Goal: Task Accomplishment & Management: Manage account settings

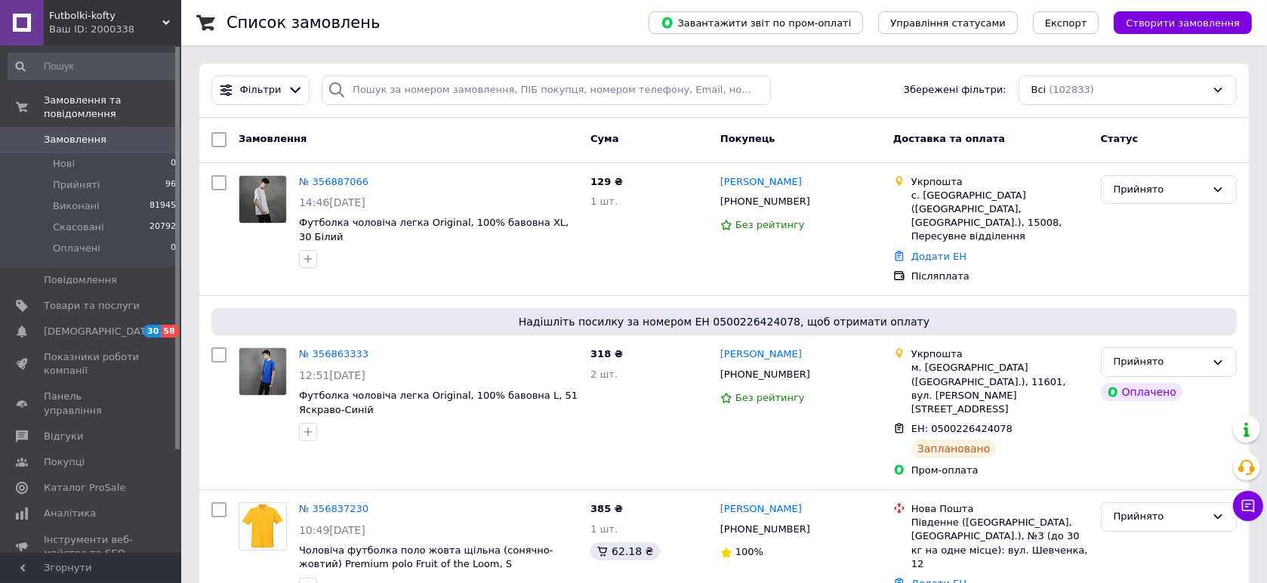
click at [100, 31] on div "Ваш ID: 2000338" at bounding box center [115, 30] width 132 height 14
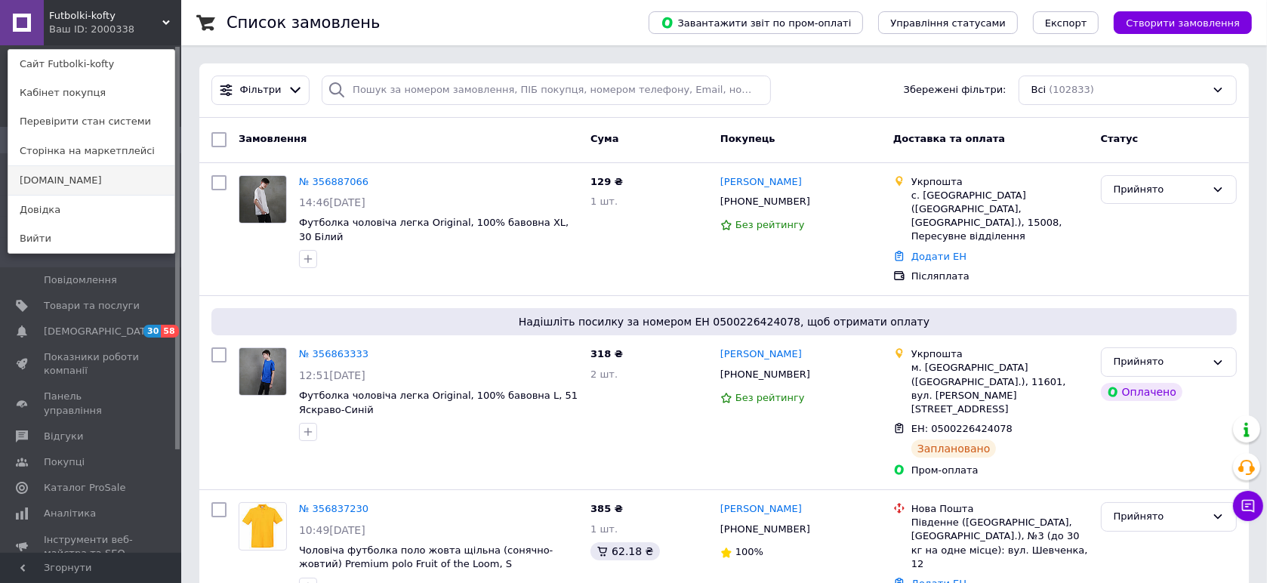
click at [93, 181] on link "[DOMAIN_NAME]" at bounding box center [91, 180] width 166 height 29
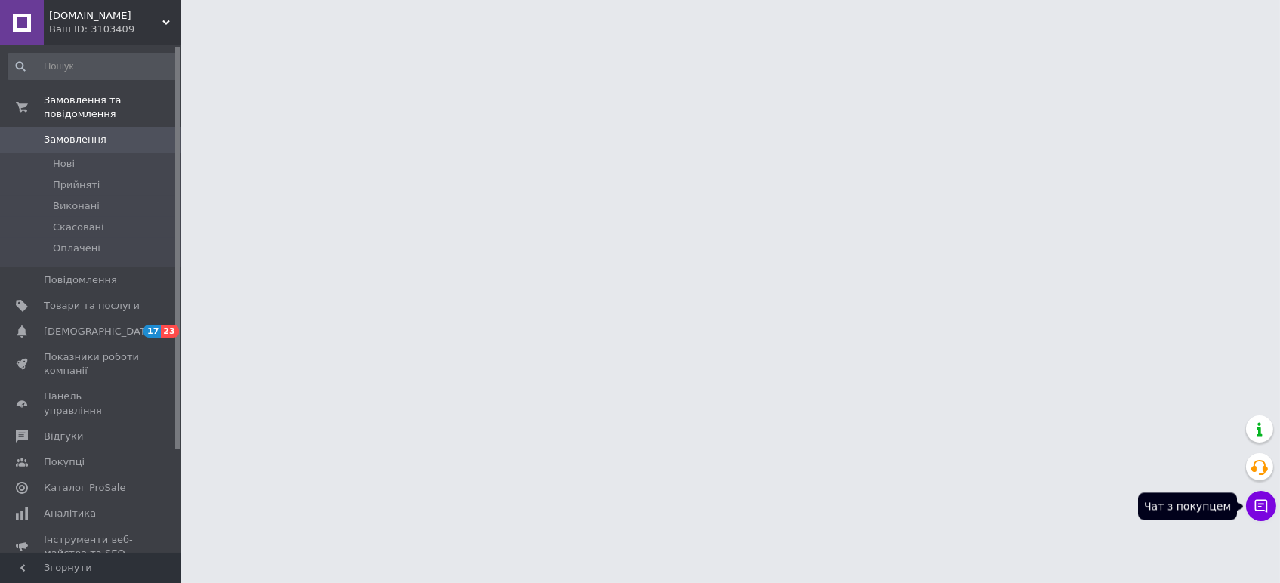
click at [1264, 505] on icon at bounding box center [1261, 506] width 13 height 13
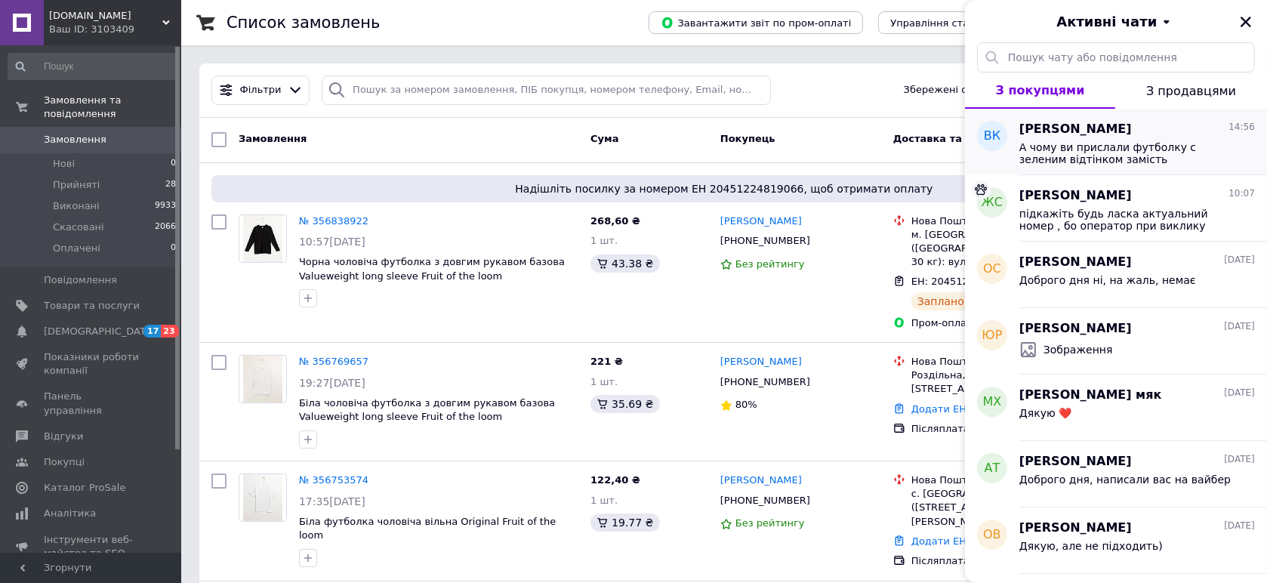
click at [1136, 161] on span "А чому ви прислали футболку с зеленим відтінком замість коричневий?" at bounding box center [1127, 153] width 214 height 24
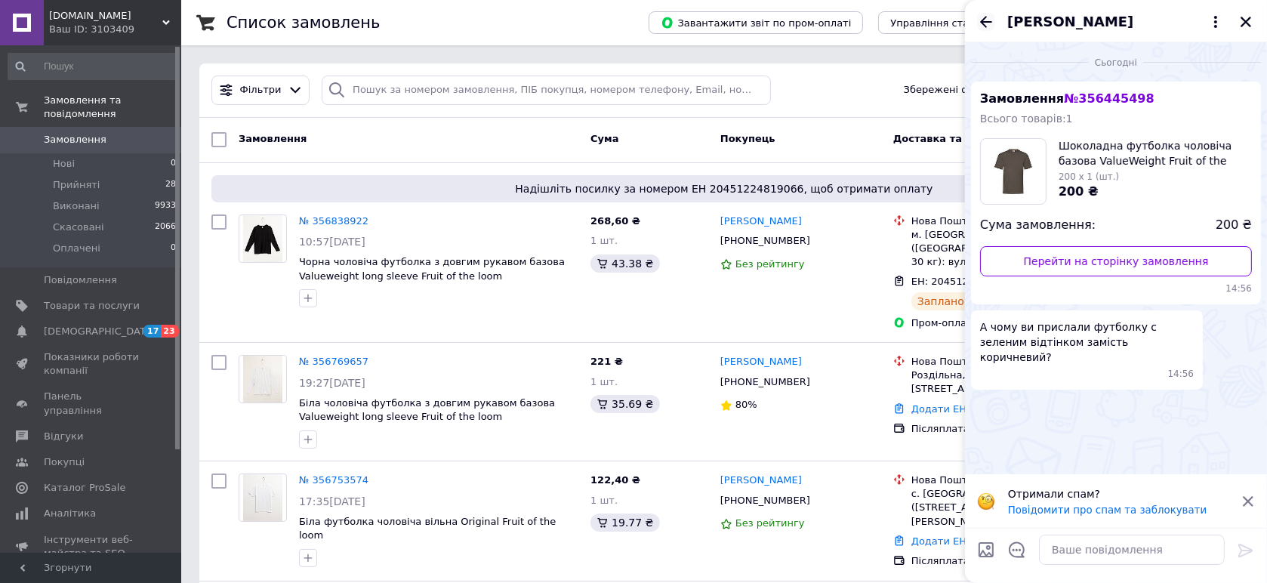
click at [986, 23] on icon "Назад" at bounding box center [986, 22] width 18 height 18
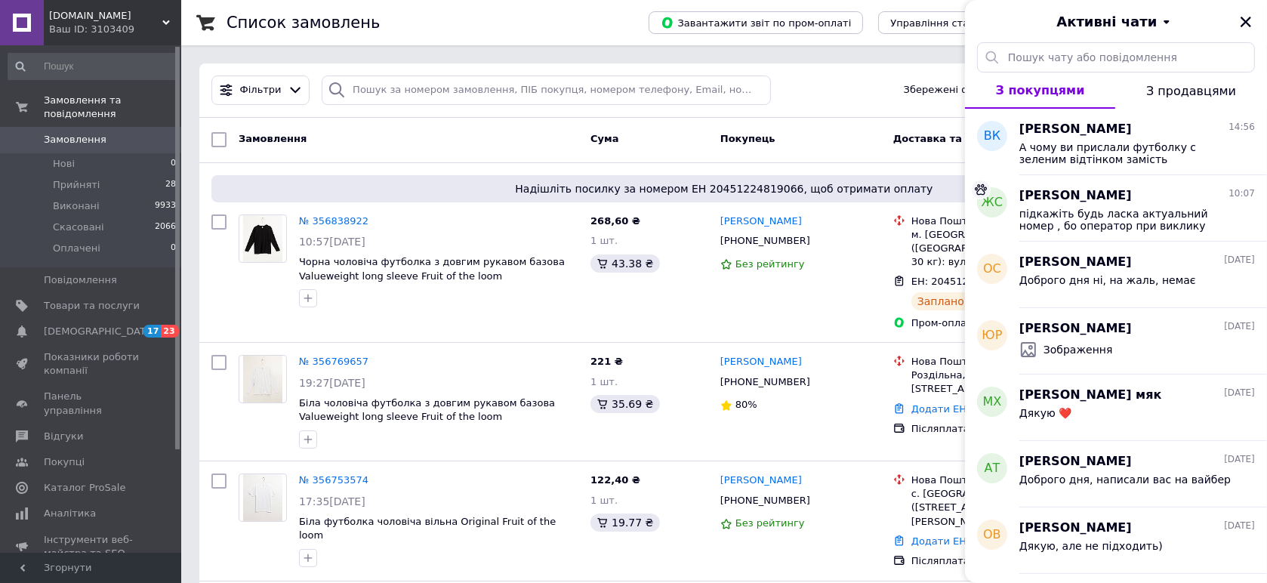
click at [116, 17] on span "[DOMAIN_NAME]" at bounding box center [105, 16] width 113 height 14
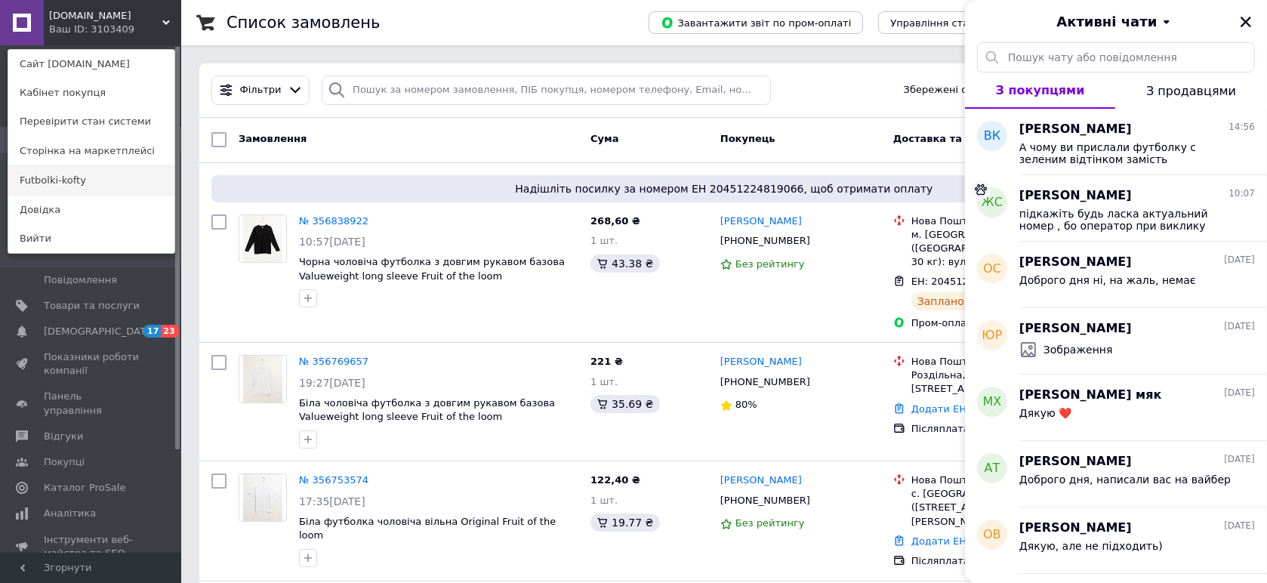
click at [66, 172] on link "Futbolki-kofty" at bounding box center [91, 180] width 166 height 29
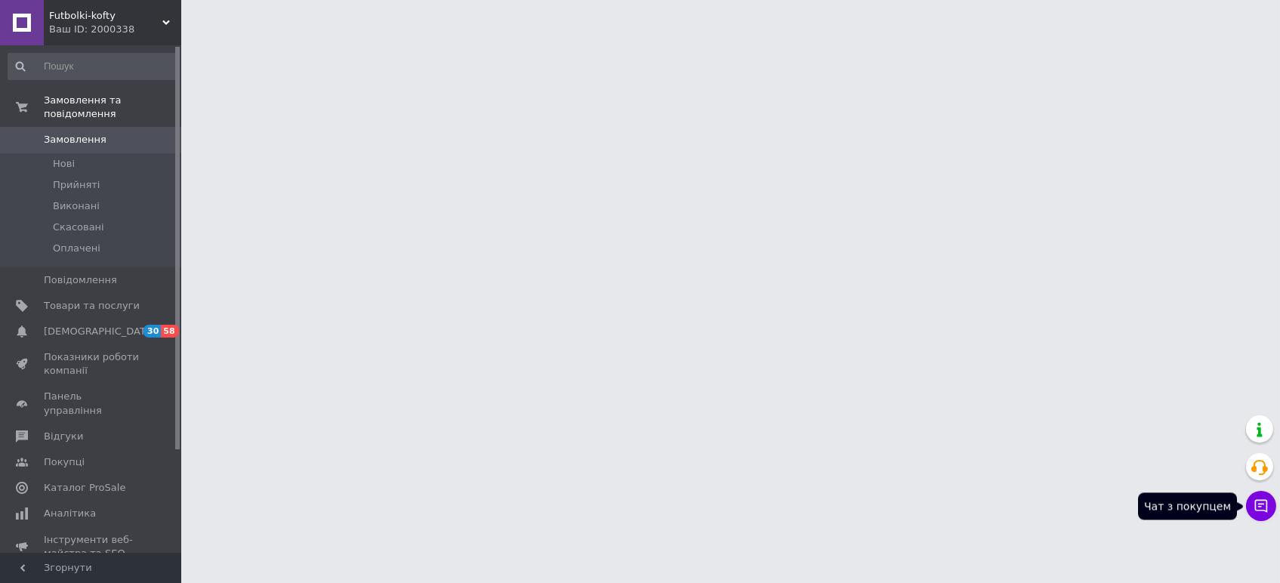
click at [1265, 515] on button "Чат з покупцем" at bounding box center [1261, 506] width 30 height 30
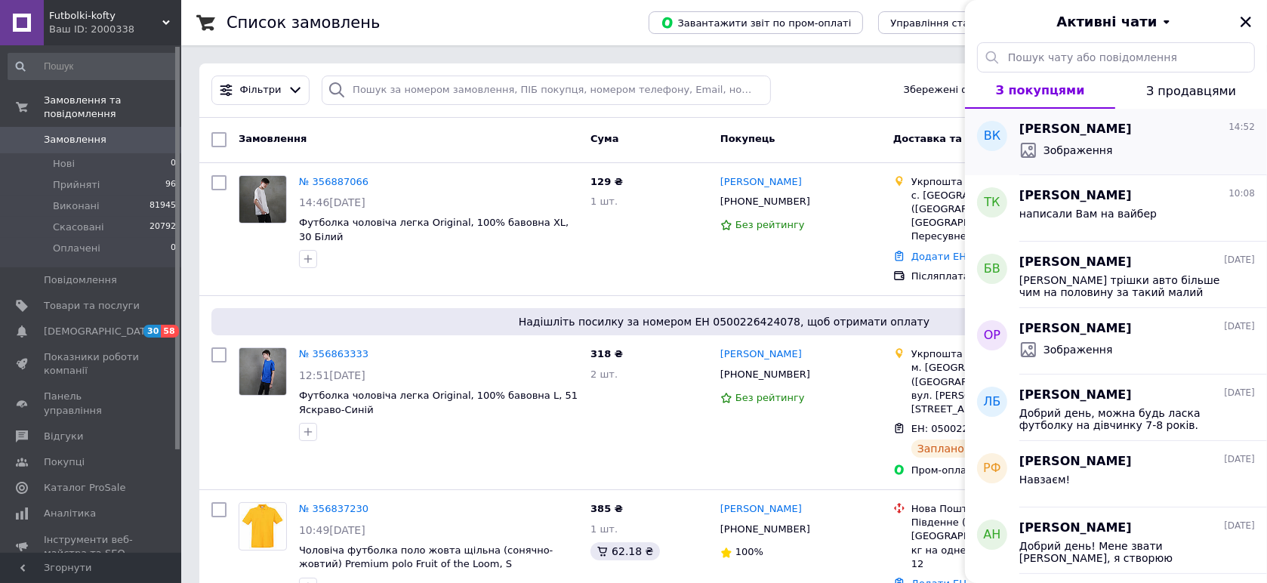
click at [1116, 150] on div "Зображення" at bounding box center [1138, 150] width 236 height 24
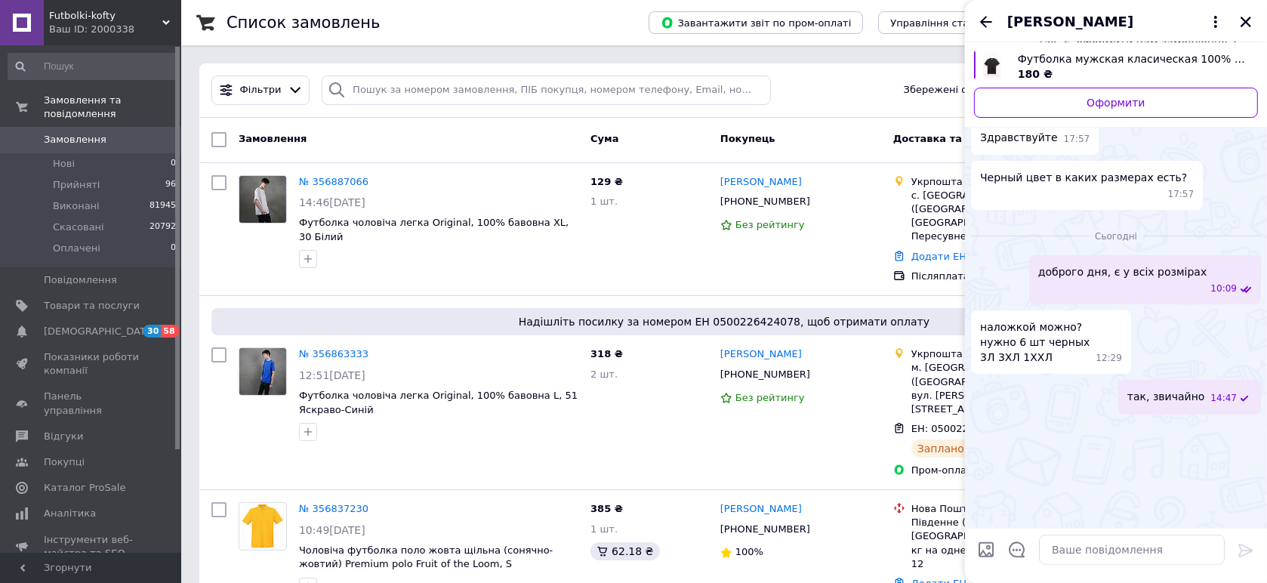
scroll to position [311, 0]
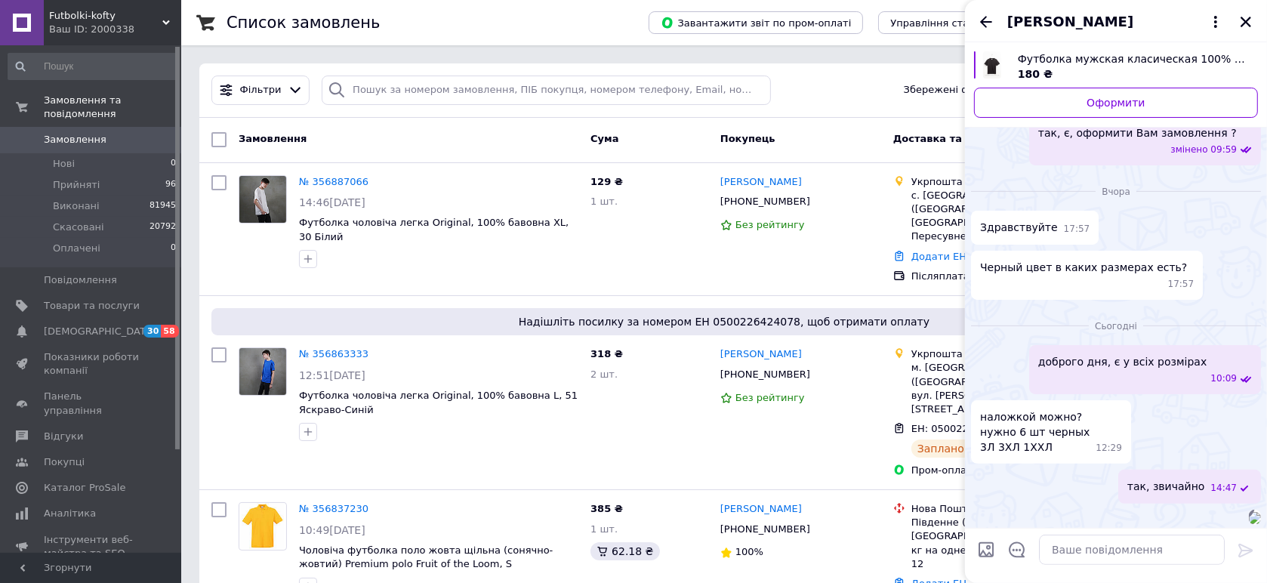
click at [987, 26] on icon "Назад" at bounding box center [986, 22] width 18 height 18
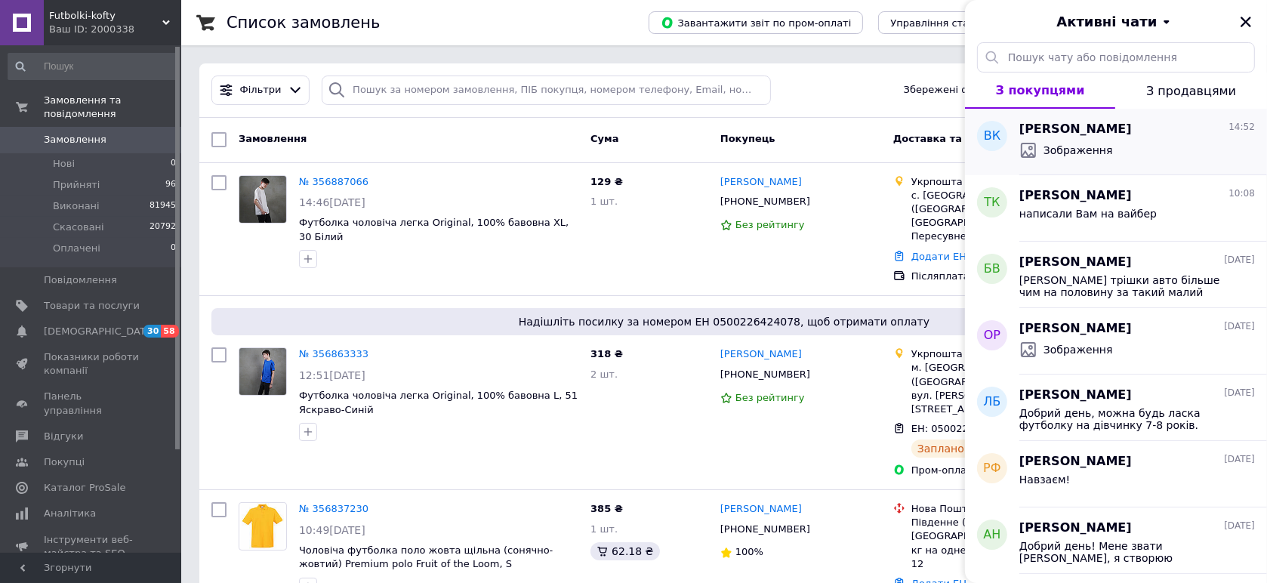
click at [1076, 143] on span "Зображення" at bounding box center [1078, 150] width 69 height 15
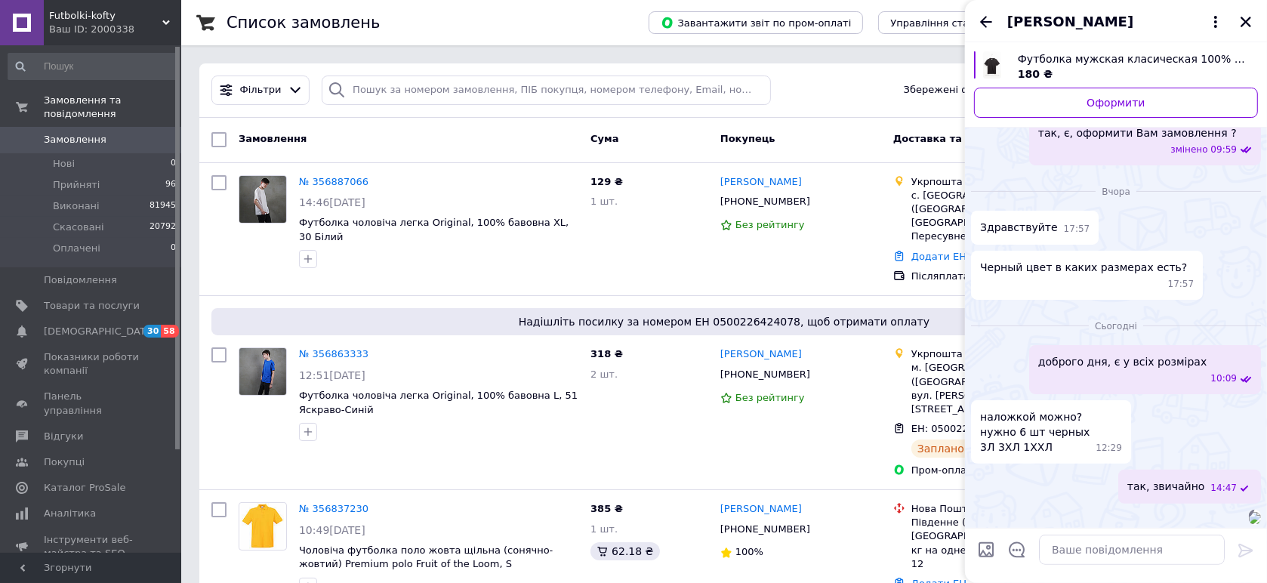
drag, startPoint x: 986, startPoint y: 24, endPoint x: 881, endPoint y: 9, distance: 106.8
click at [986, 24] on icon "Назад" at bounding box center [986, 22] width 18 height 18
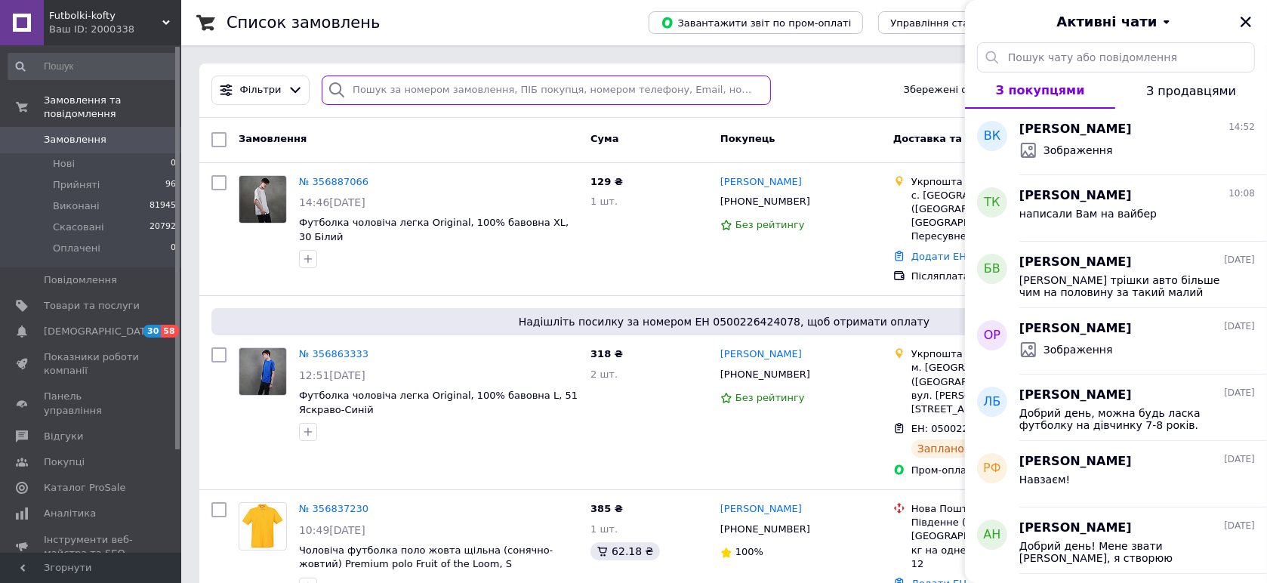
click at [399, 92] on input "search" at bounding box center [546, 90] width 449 height 29
paste input "356896119"
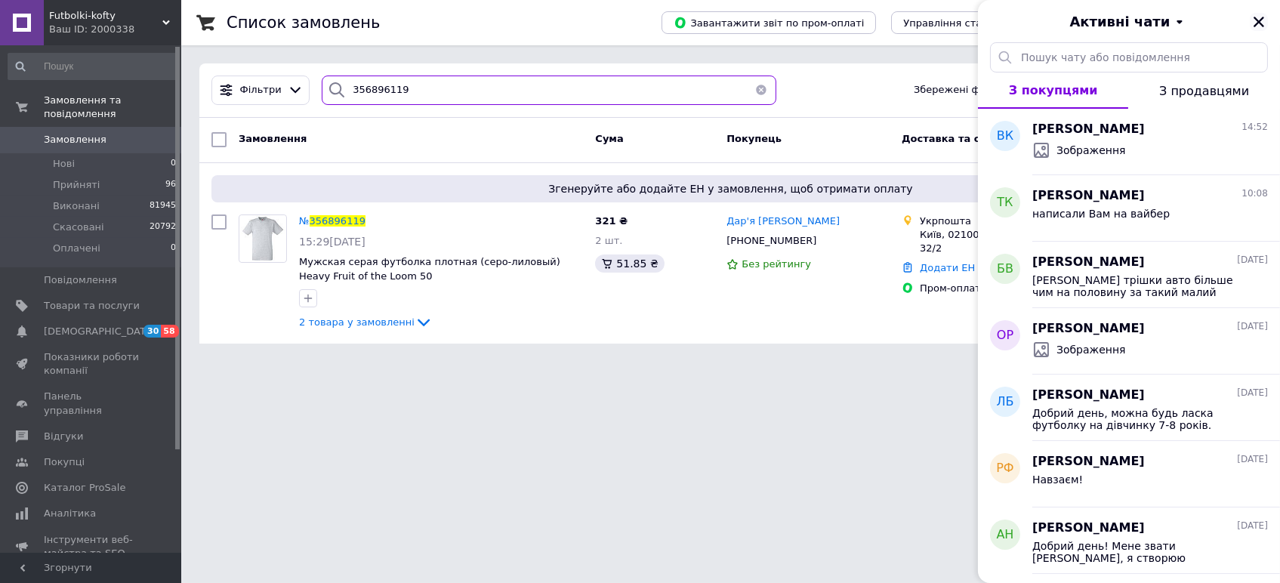
type input "356896119"
click at [1263, 24] on icon "Закрити" at bounding box center [1259, 22] width 11 height 11
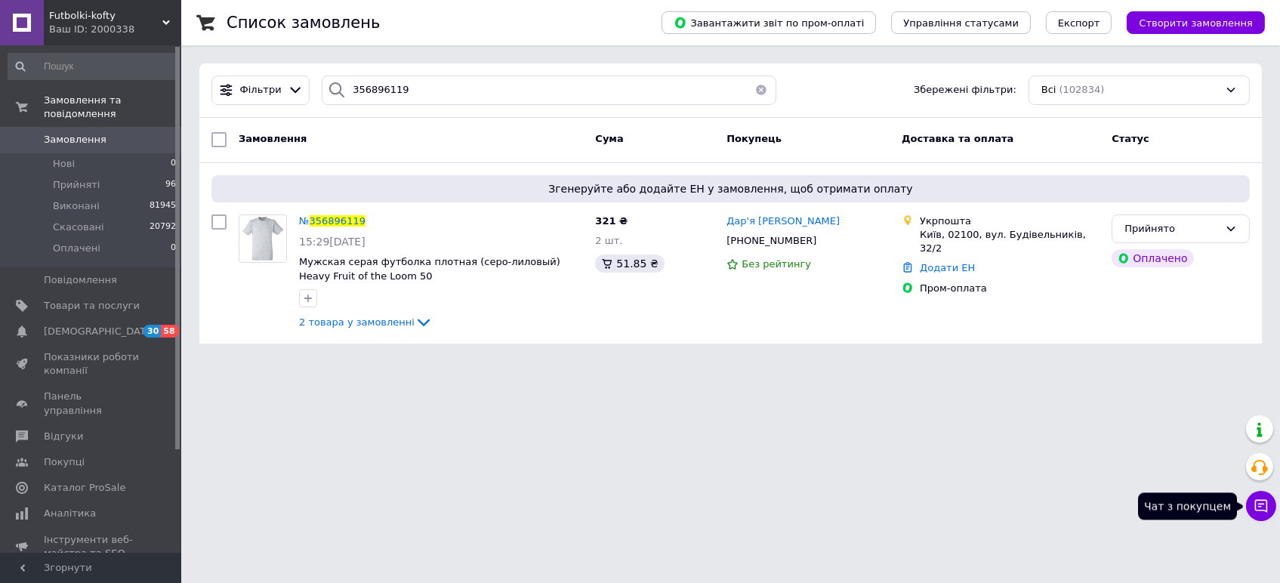
click at [1258, 508] on icon at bounding box center [1261, 505] width 15 height 15
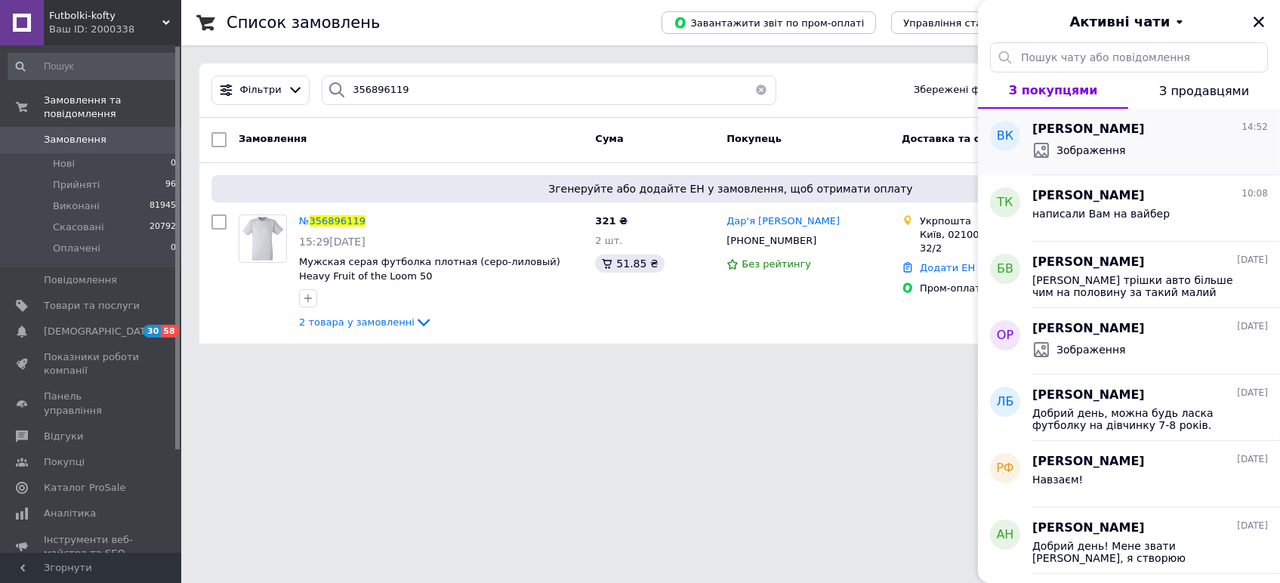
click at [1153, 134] on div "Владислав Кузьмин 14:52" at bounding box center [1150, 129] width 236 height 17
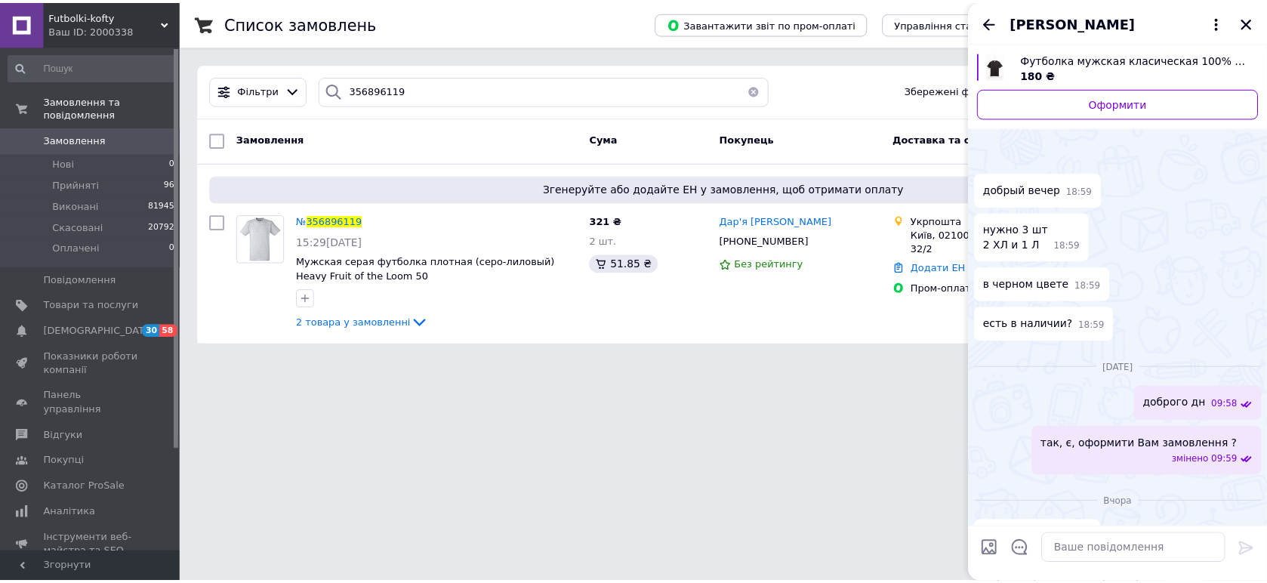
scroll to position [311, 0]
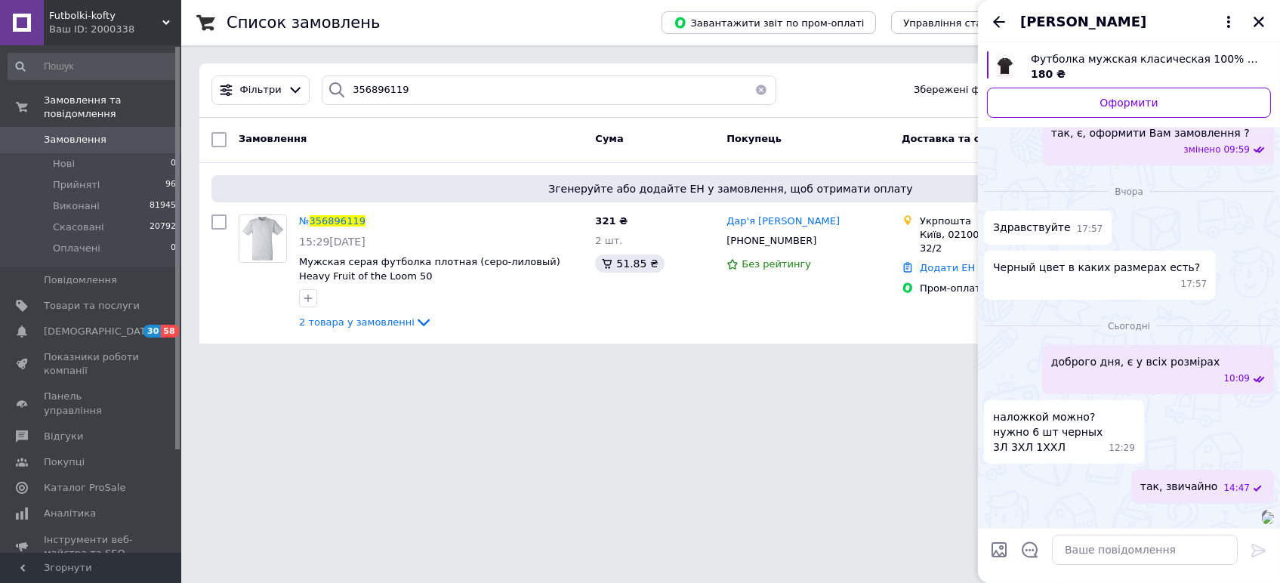
click at [840, 362] on html "Futbolki-kofty Ваш ID: 2000338 Сайт Futbolki-kofty Кабінет покупця Перевірити с…" at bounding box center [640, 181] width 1280 height 362
drag, startPoint x: 1258, startPoint y: 20, endPoint x: 1171, endPoint y: 120, distance: 132.8
click at [1258, 18] on icon "Закрити" at bounding box center [1259, 22] width 14 height 14
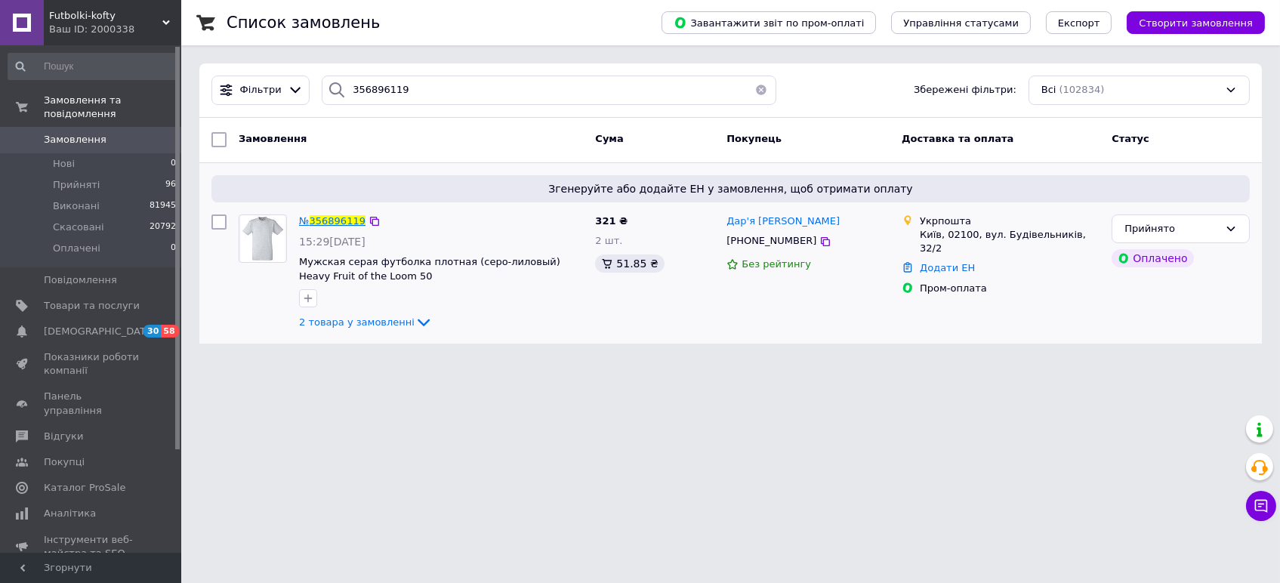
click at [342, 222] on span "356896119" at bounding box center [338, 220] width 56 height 11
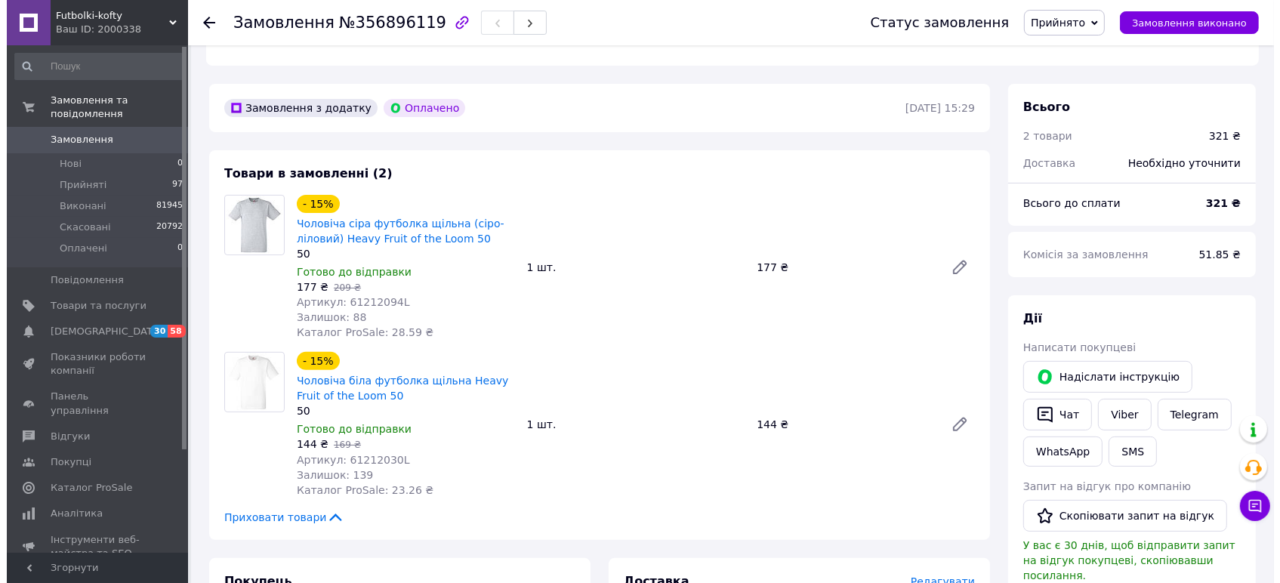
scroll to position [736, 0]
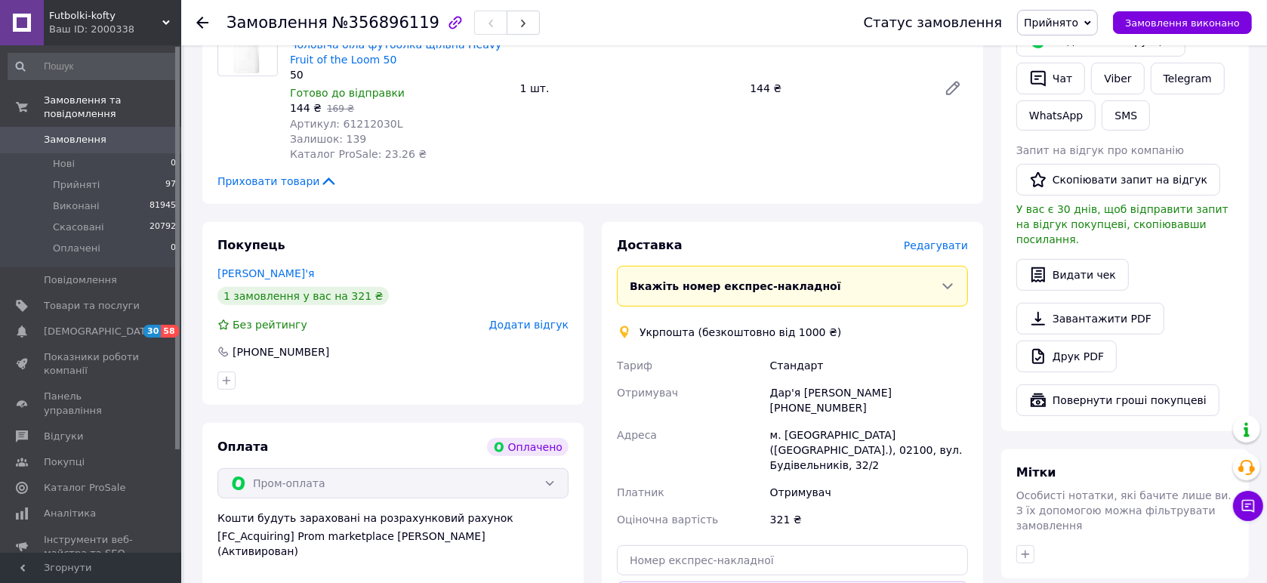
click at [943, 239] on span "Редагувати" at bounding box center [936, 245] width 64 height 12
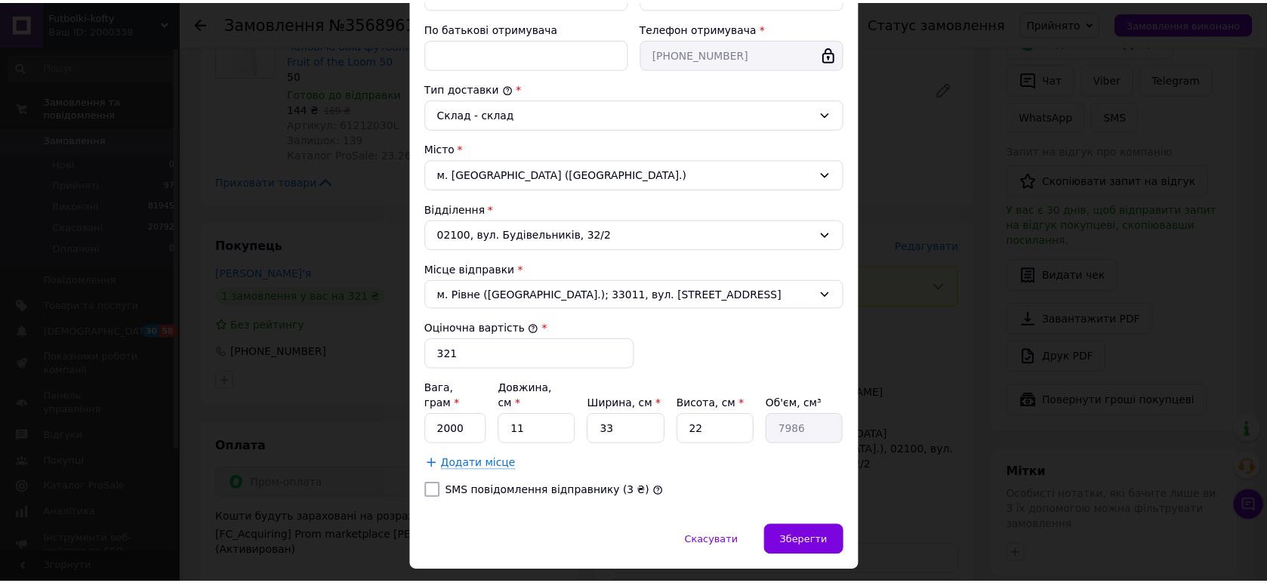
scroll to position [359, 0]
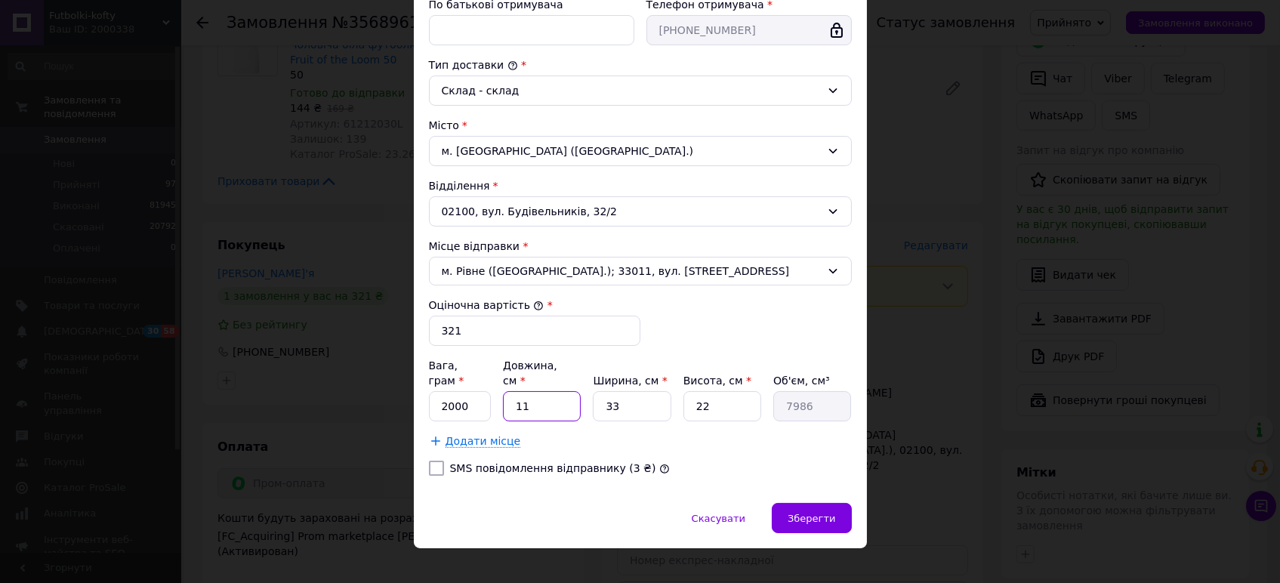
drag, startPoint x: 544, startPoint y: 390, endPoint x: 492, endPoint y: 387, distance: 51.4
click at [492, 387] on div "Вага, грам * 2000 Довжина, см * 11 Ширина, см * 33 Висота, см * 22 Об'єм, см³ 7…" at bounding box center [640, 389] width 423 height 63
type input "2"
type input "1452"
type input "28"
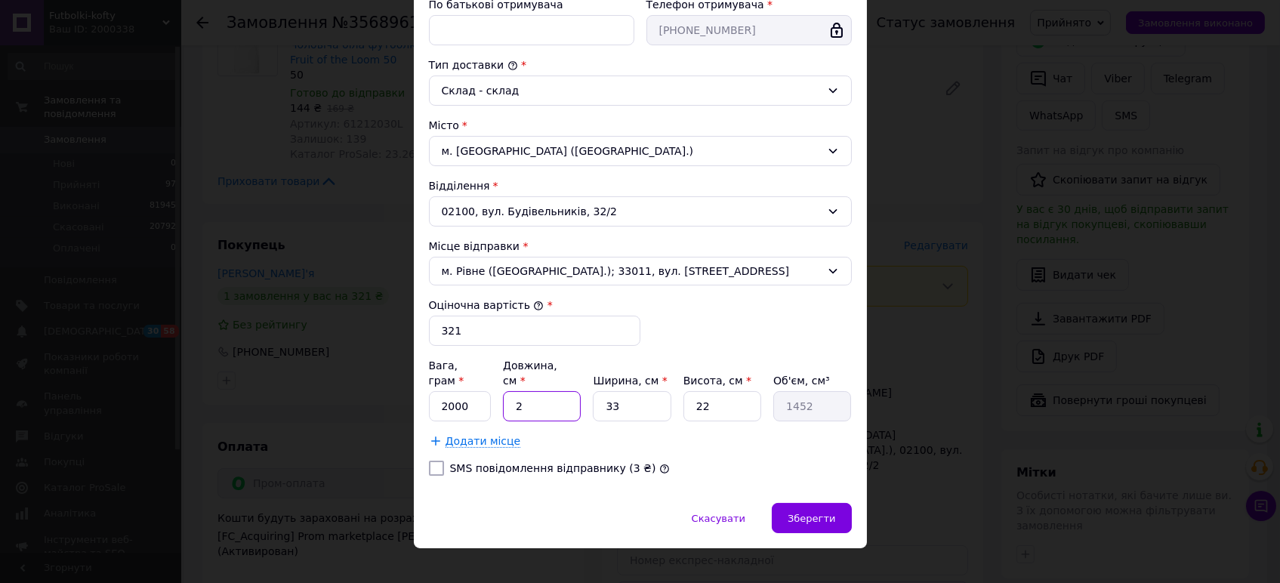
type input "20328"
type input "28"
type input "2"
type input "1232"
drag, startPoint x: 634, startPoint y: 387, endPoint x: 594, endPoint y: 385, distance: 40.1
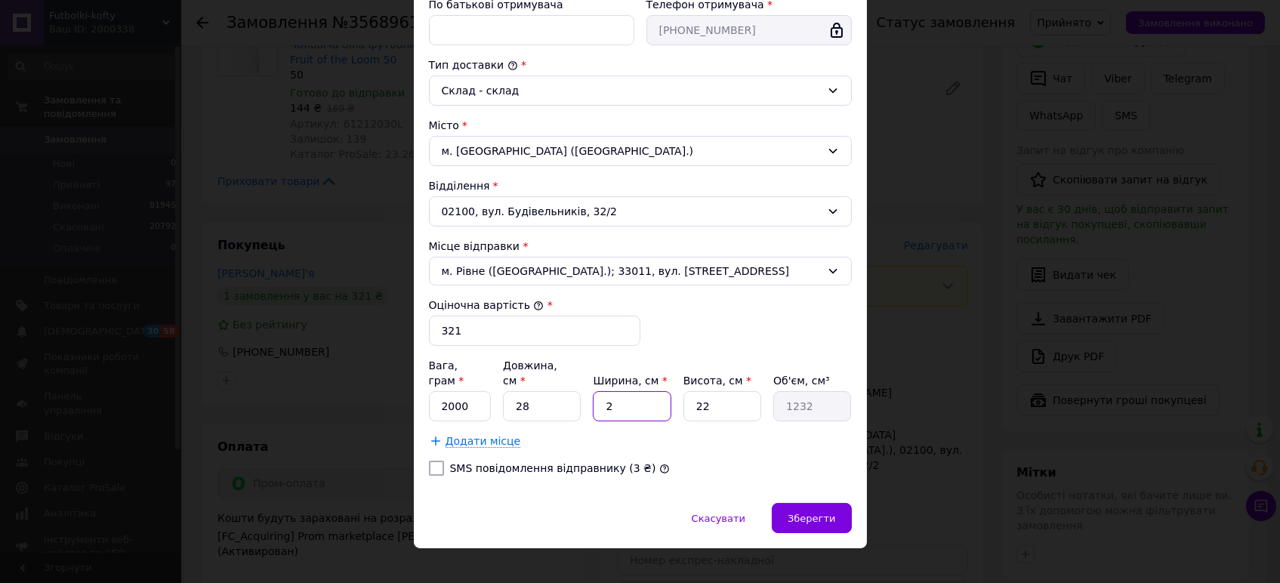
click at [594, 391] on input "2" at bounding box center [632, 406] width 78 height 30
type input "42"
type input "25872"
drag, startPoint x: 636, startPoint y: 390, endPoint x: 598, endPoint y: 389, distance: 37.8
click at [598, 391] on input "42" at bounding box center [632, 406] width 78 height 30
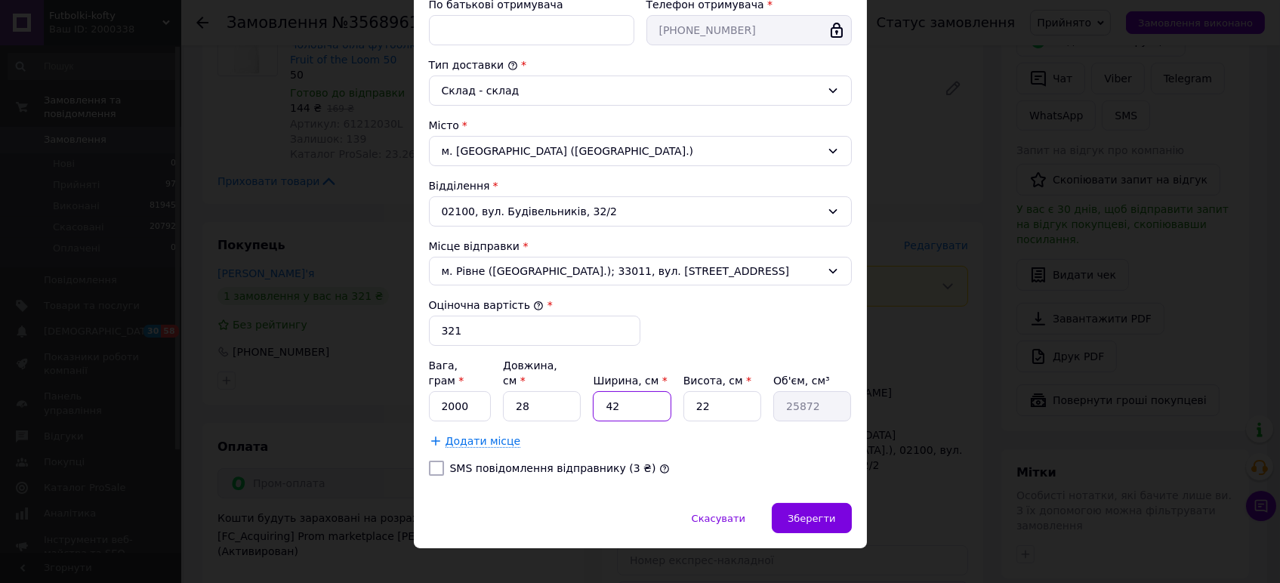
type input "2"
type input "1232"
type input "24"
type input "14784"
type input "24"
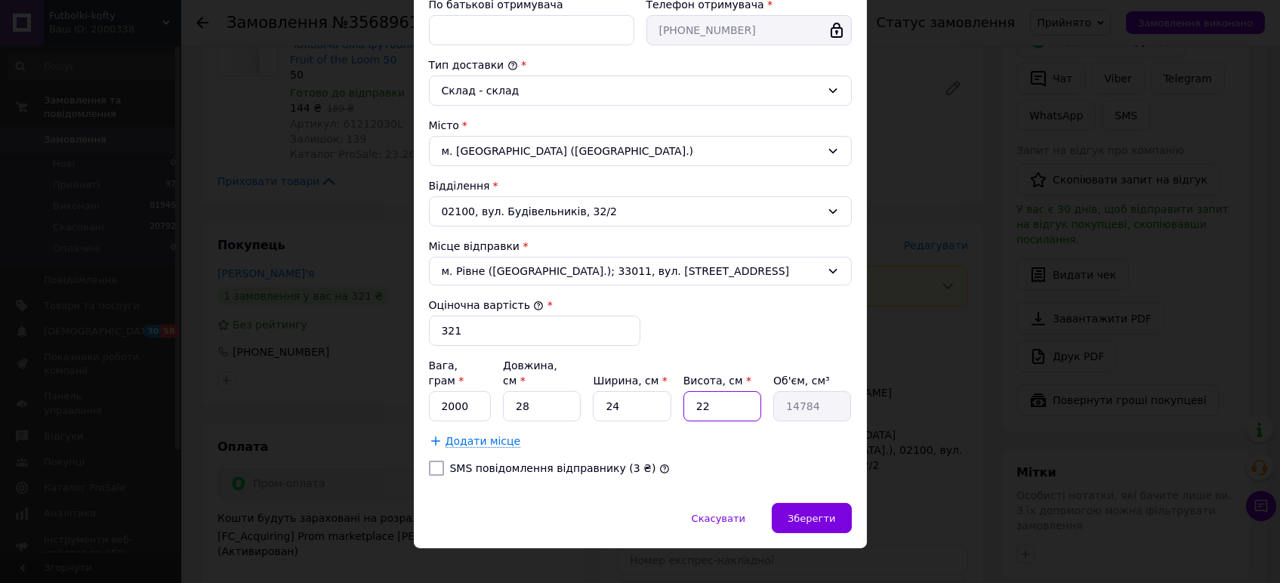
drag, startPoint x: 718, startPoint y: 387, endPoint x: 683, endPoint y: 391, distance: 35.7
click at [683, 391] on input "22" at bounding box center [722, 406] width 78 height 30
type input "4"
type input "2688"
type input "4"
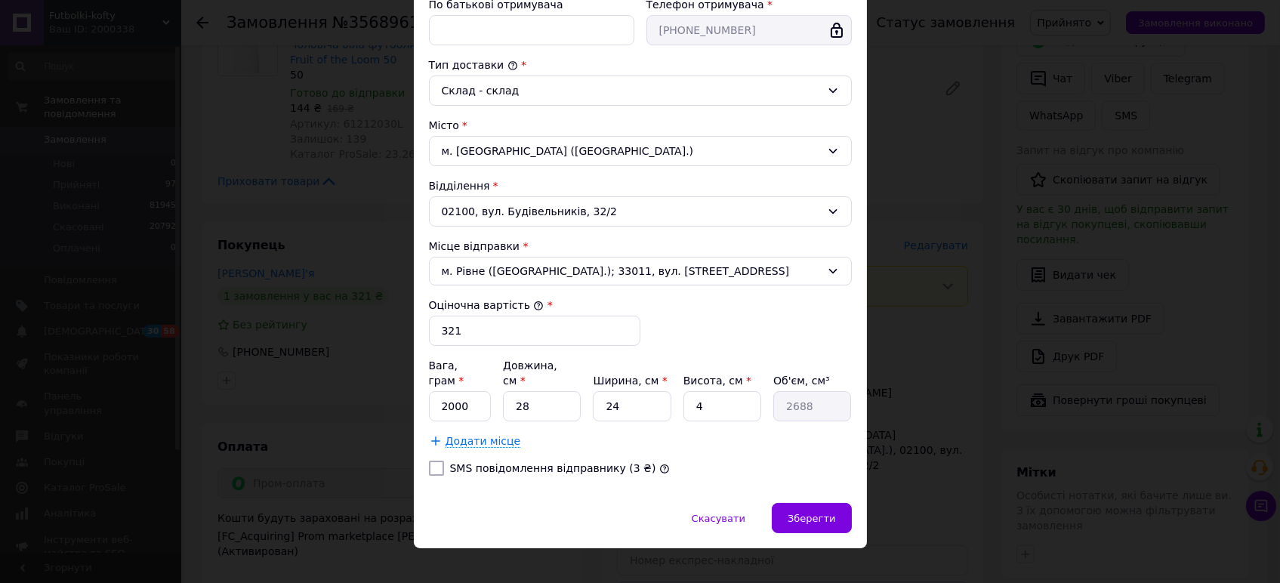
click at [822, 483] on div "Спосіб доставки Укрпошта (безкоштовно від 1000 ₴) Тариф * Стандарт Платник * От…" at bounding box center [640, 121] width 453 height 763
click at [817, 513] on span "Зберегти" at bounding box center [812, 518] width 48 height 11
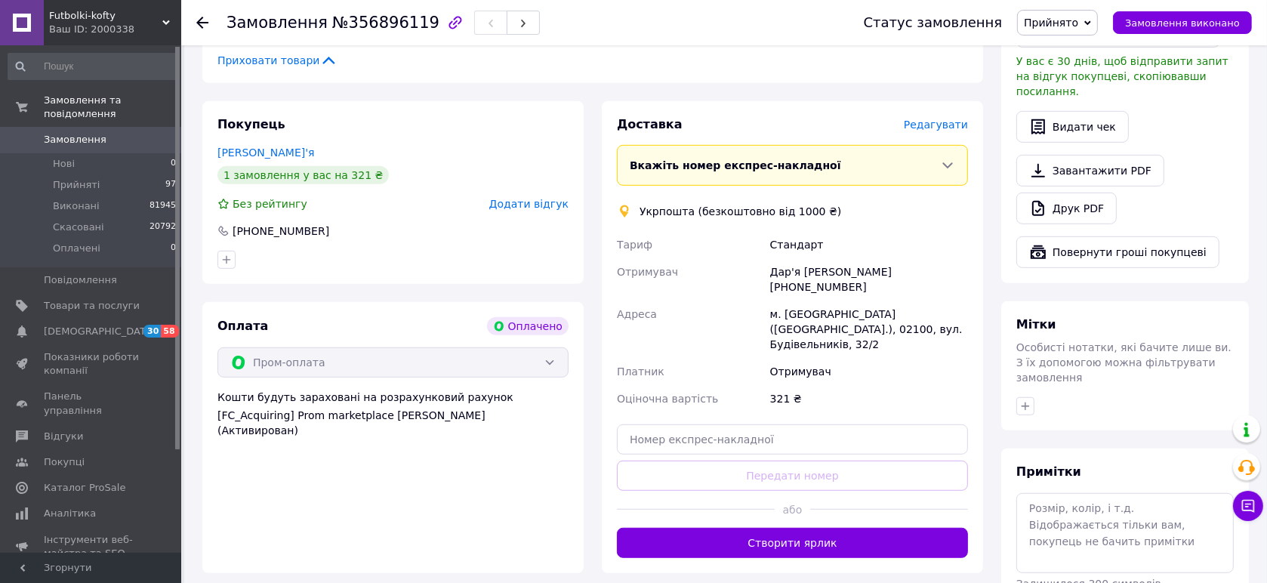
scroll to position [988, 0]
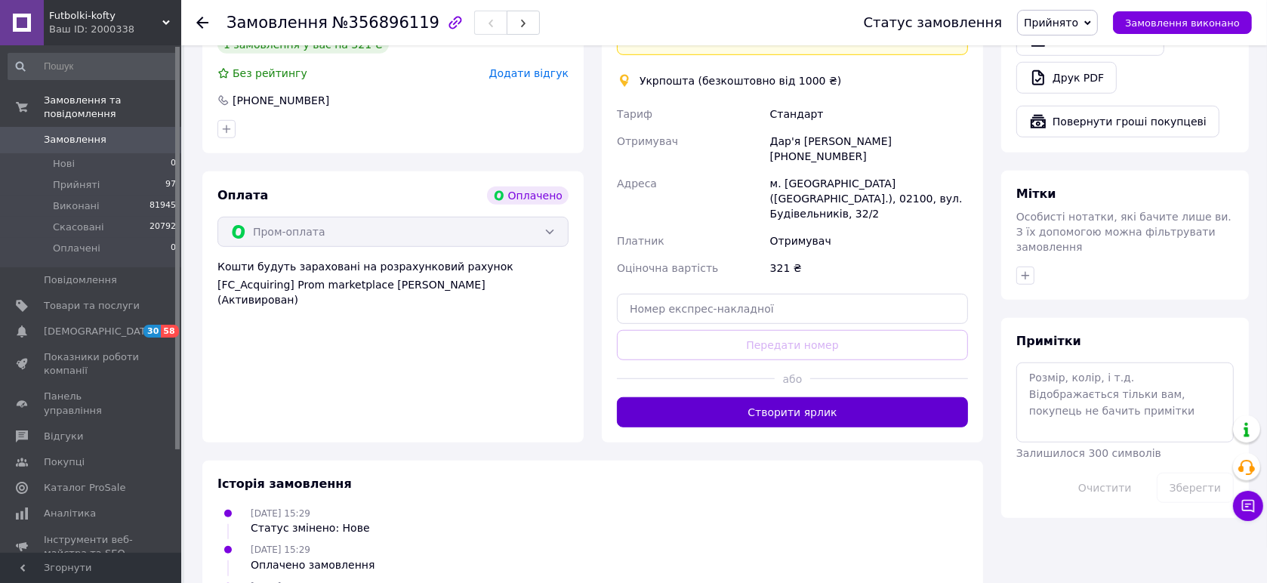
click at [821, 397] on button "Створити ярлик" at bounding box center [792, 412] width 351 height 30
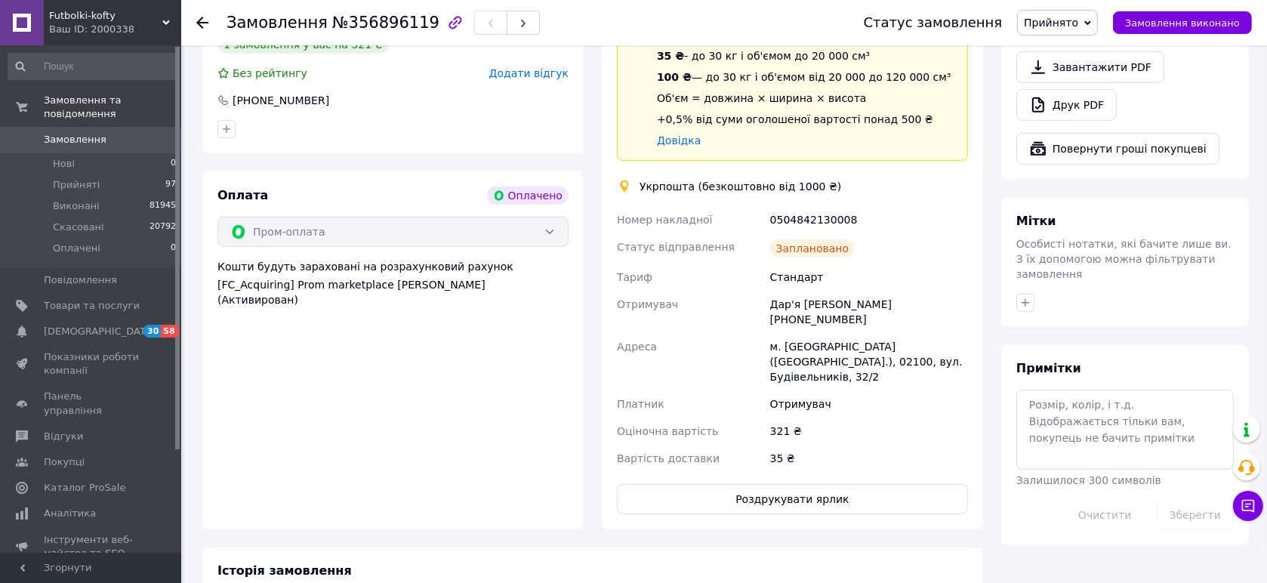
click at [824, 206] on div "0504842130008" at bounding box center [869, 219] width 204 height 27
copy div "0504842130008"
click at [733, 484] on button "Роздрукувати ярлик" at bounding box center [792, 499] width 351 height 30
click at [137, 2] on div "Futbolki-kofty Ваш ID: 2000338" at bounding box center [112, 22] width 137 height 45
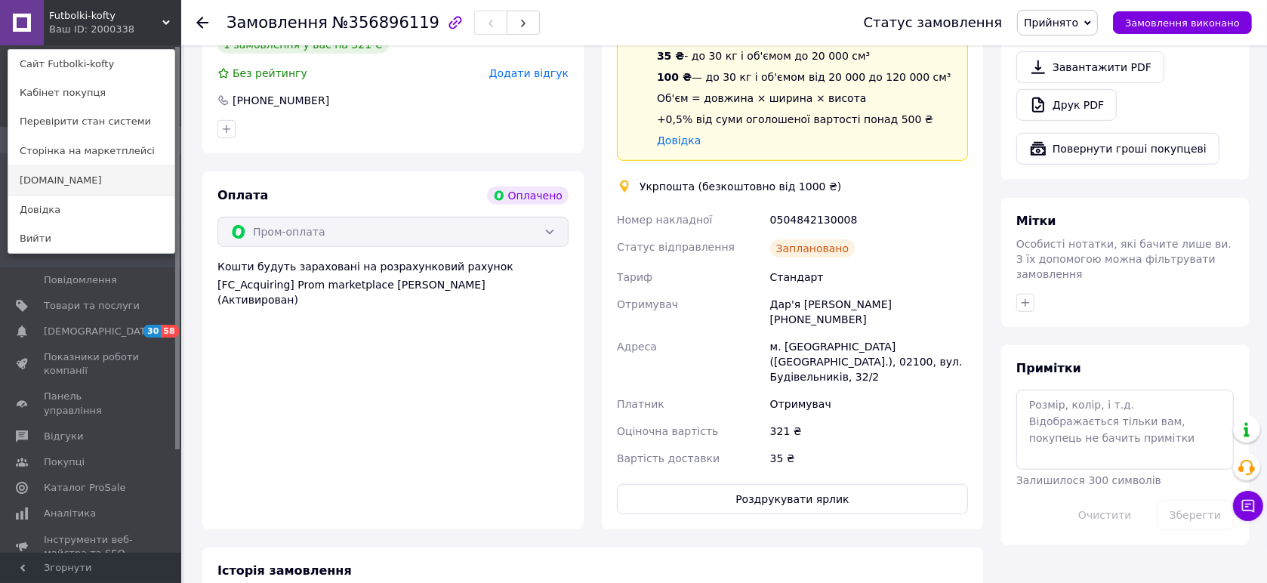
click at [128, 168] on link "futbolka.online" at bounding box center [91, 180] width 166 height 29
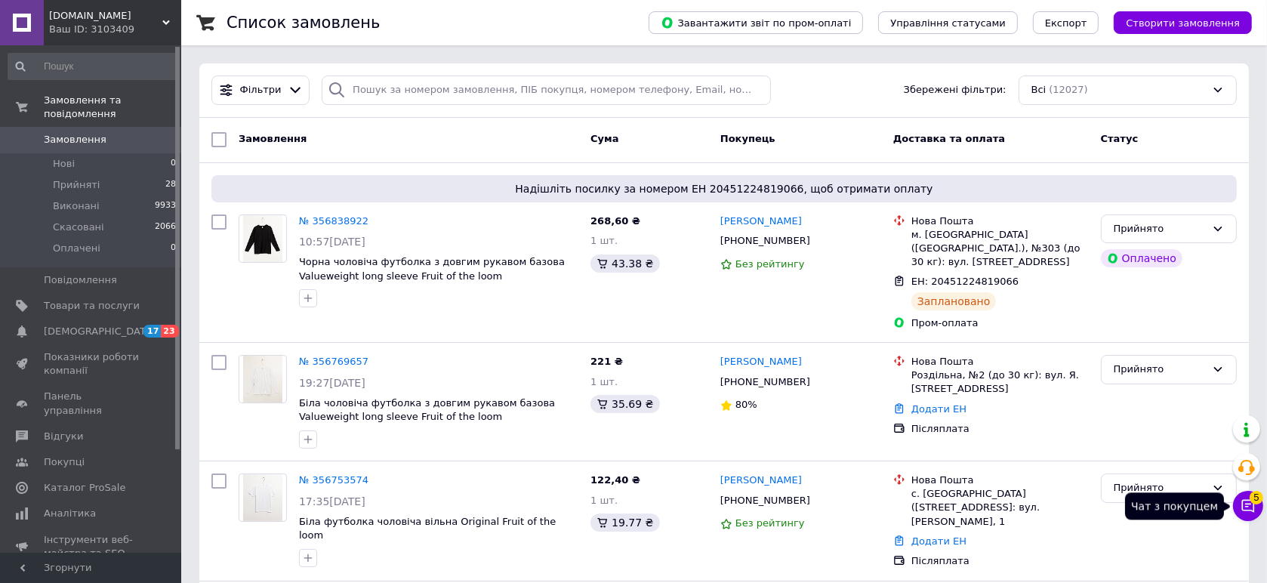
click at [1261, 502] on span "5" at bounding box center [1257, 498] width 14 height 14
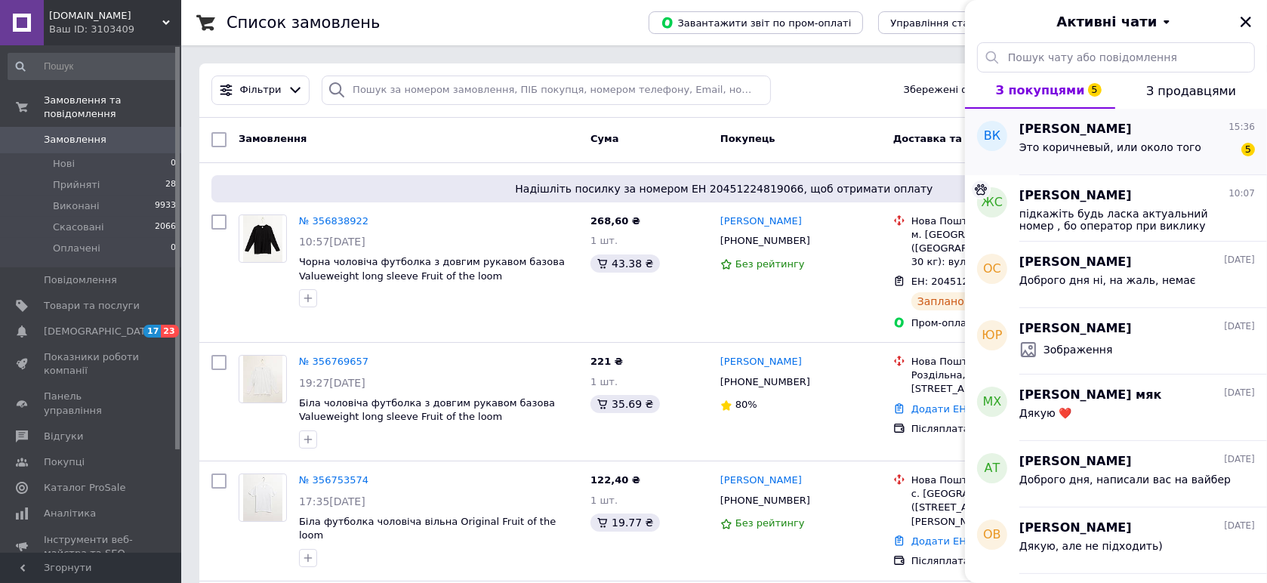
click at [1135, 156] on div "Это коричневый, или около того" at bounding box center [1111, 151] width 182 height 21
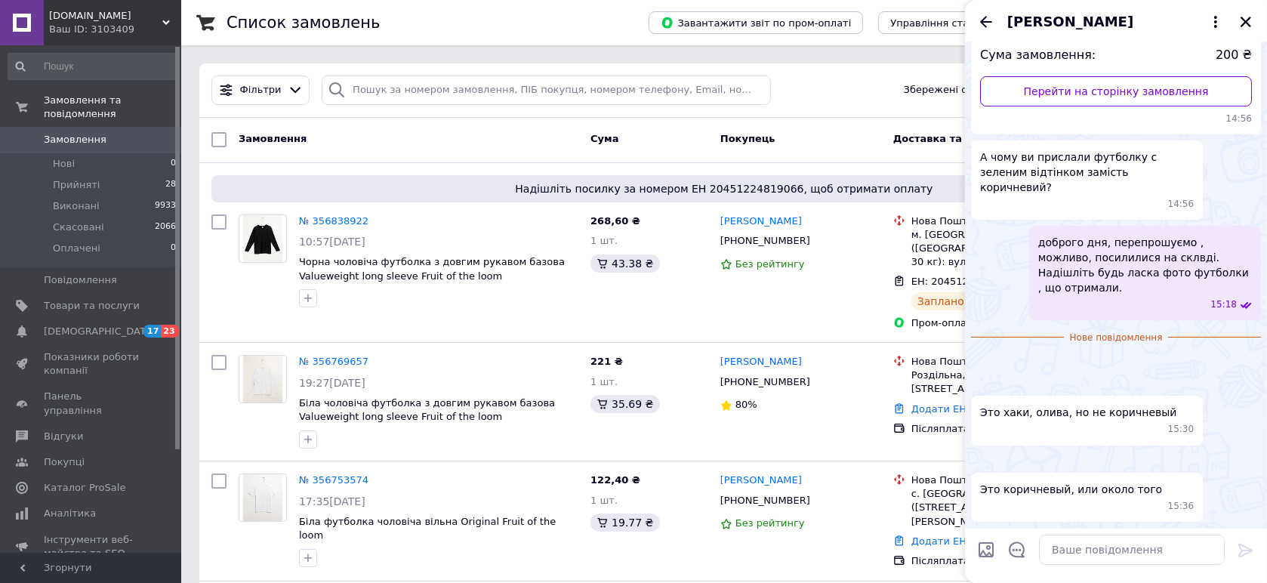
scroll to position [508, 0]
click at [983, 377] on img at bounding box center [977, 383] width 12 height 12
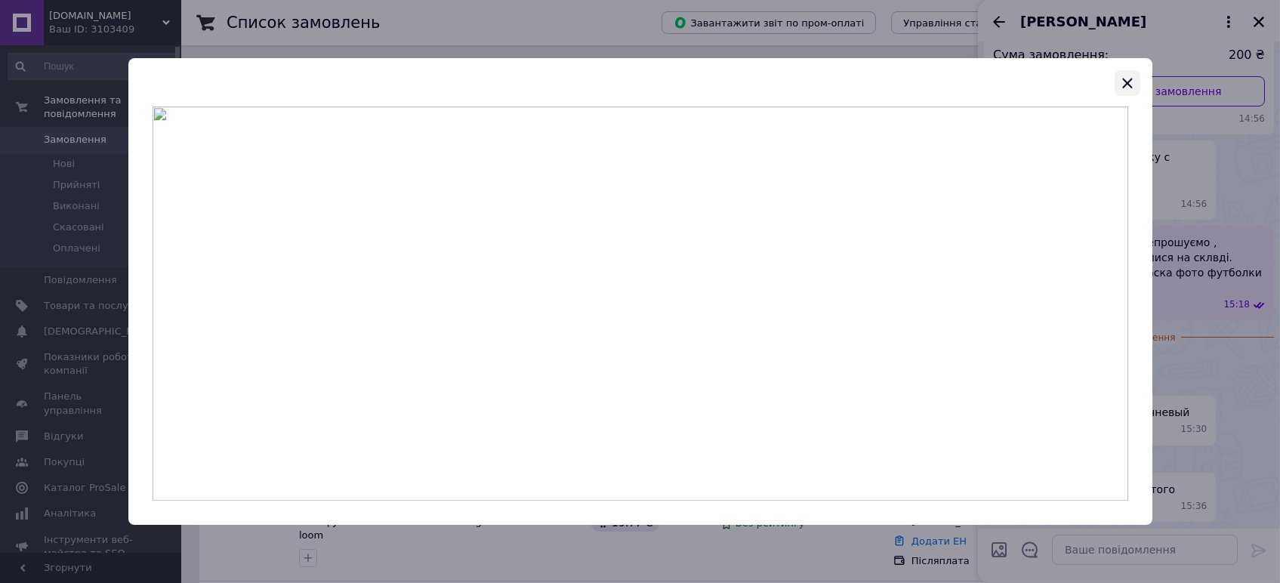
click at [1127, 79] on icon "button" at bounding box center [1128, 83] width 18 height 18
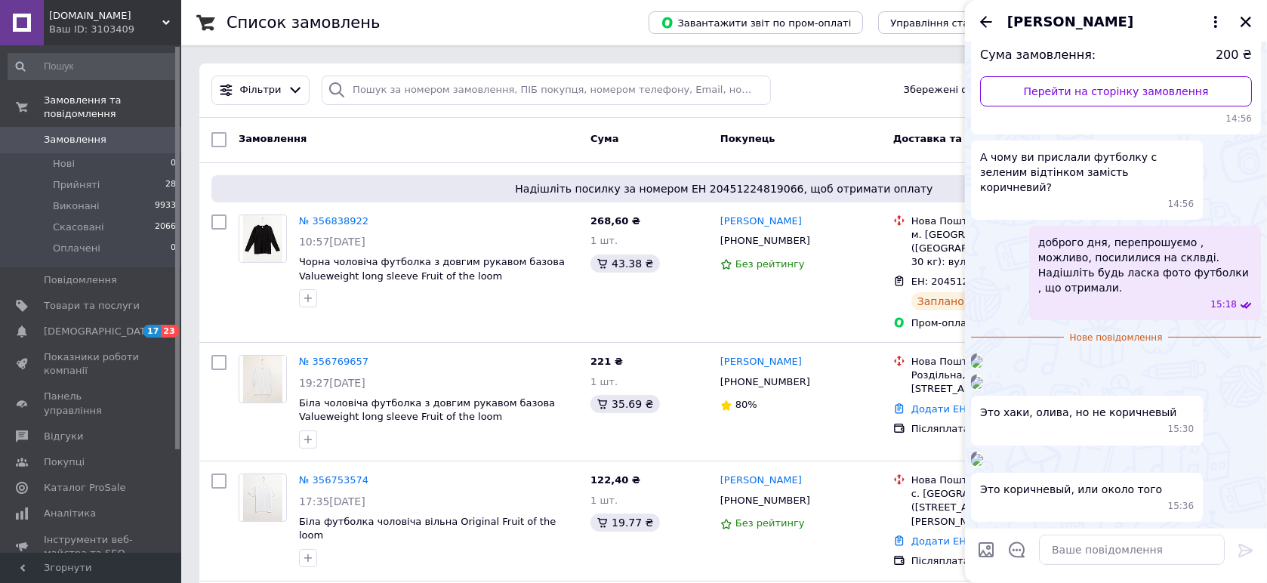
scroll to position [323, 0]
click at [983, 356] on img at bounding box center [977, 362] width 12 height 12
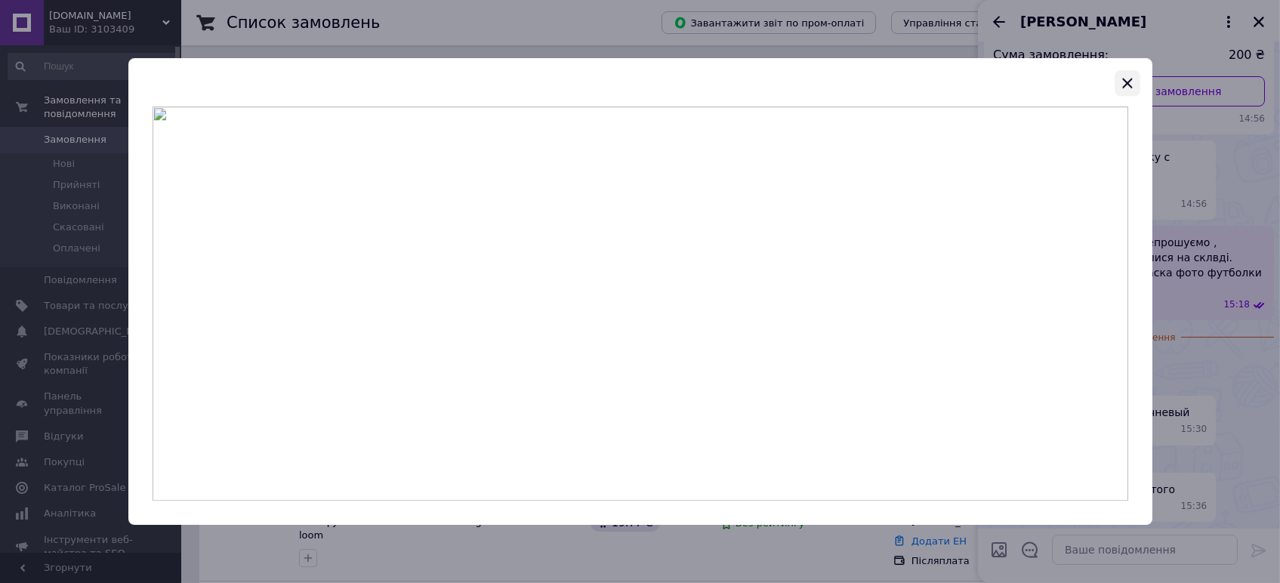
click at [1131, 83] on icon "button" at bounding box center [1128, 83] width 18 height 18
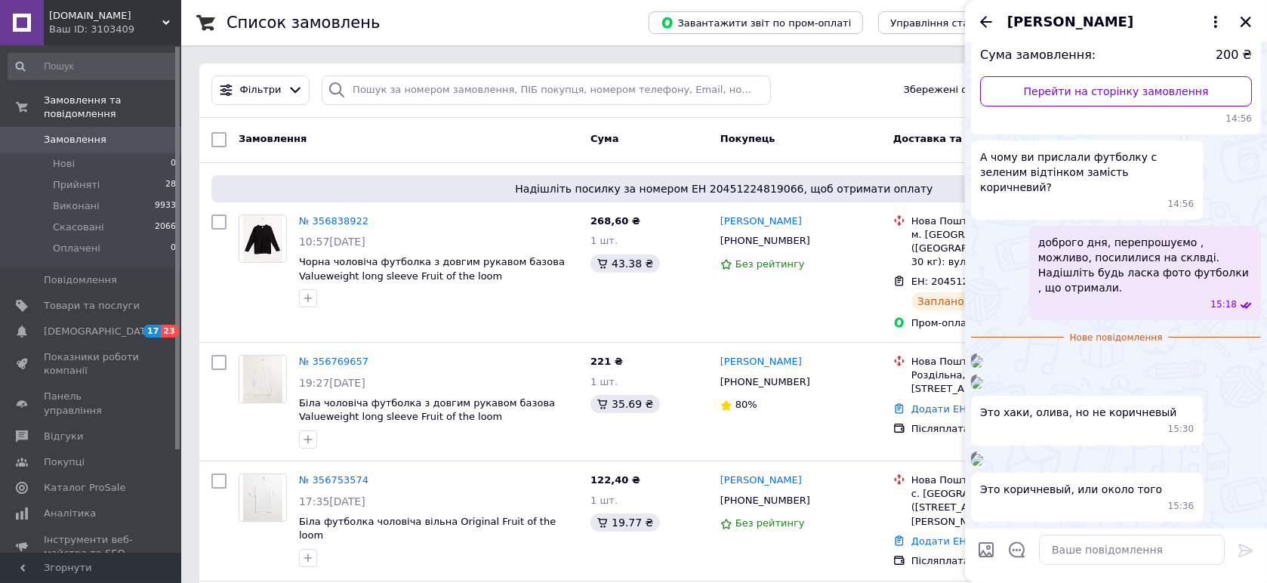
scroll to position [743, 0]
click at [983, 377] on img at bounding box center [977, 383] width 12 height 12
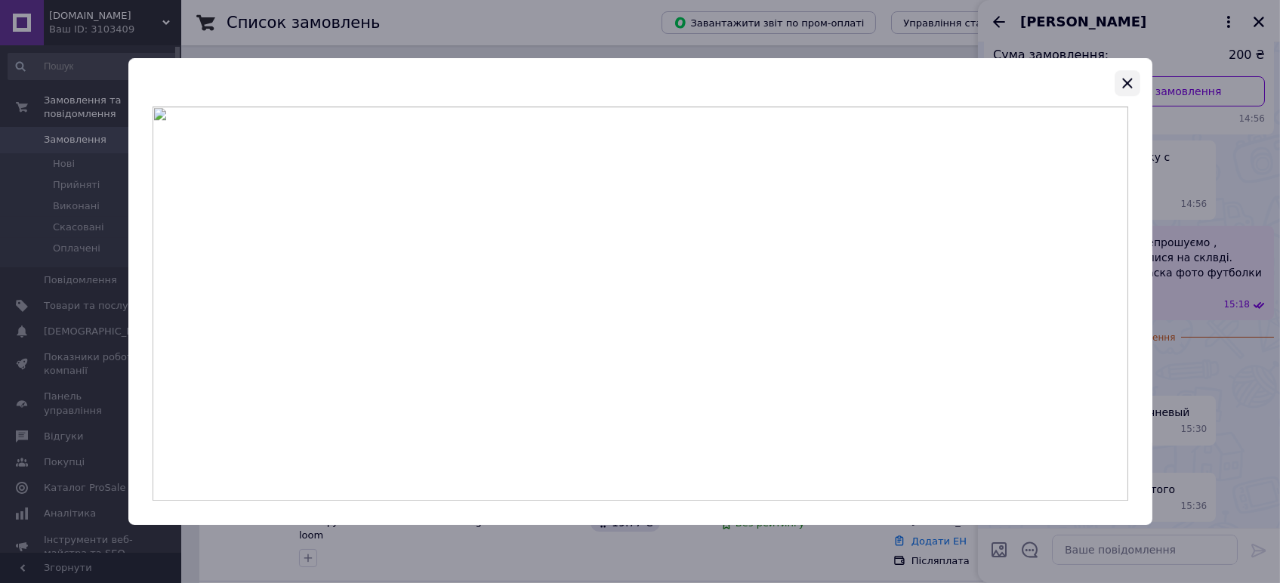
click at [1129, 86] on icon "button" at bounding box center [1128, 83] width 18 height 18
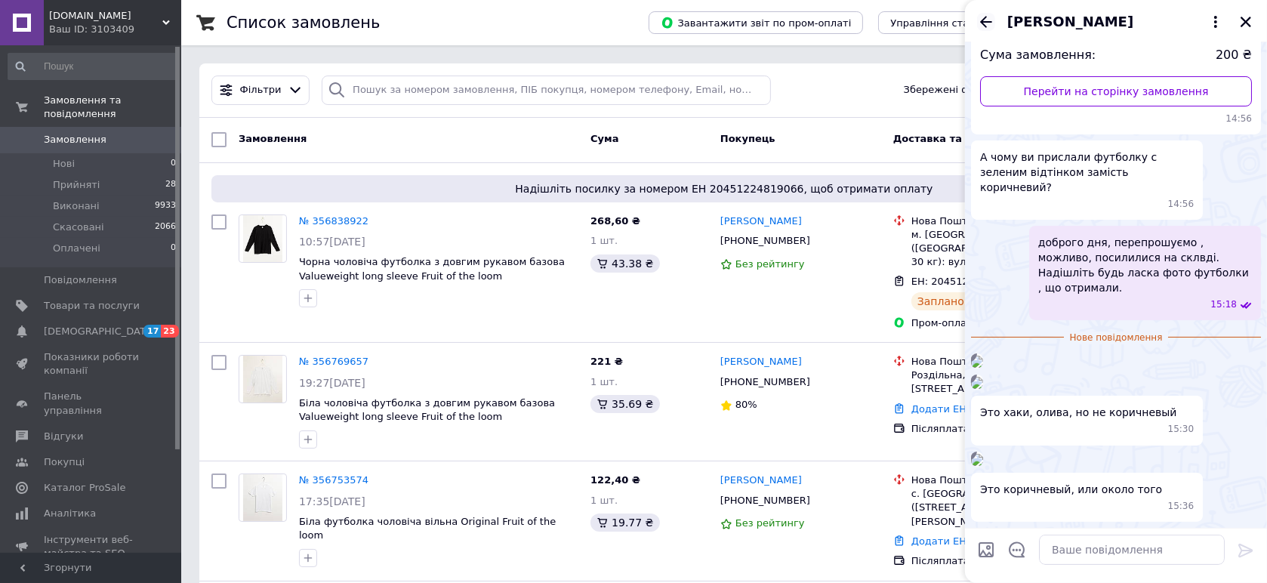
click at [985, 20] on icon "Назад" at bounding box center [986, 22] width 18 height 18
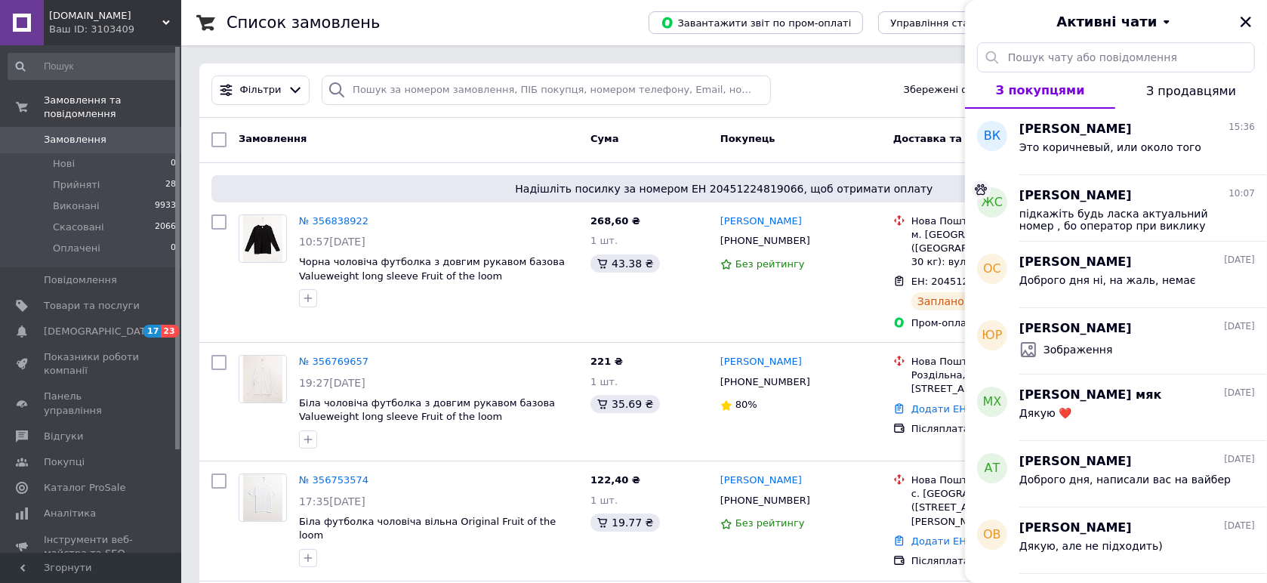
click at [130, 27] on div "Ваш ID: 3103409" at bounding box center [115, 30] width 132 height 14
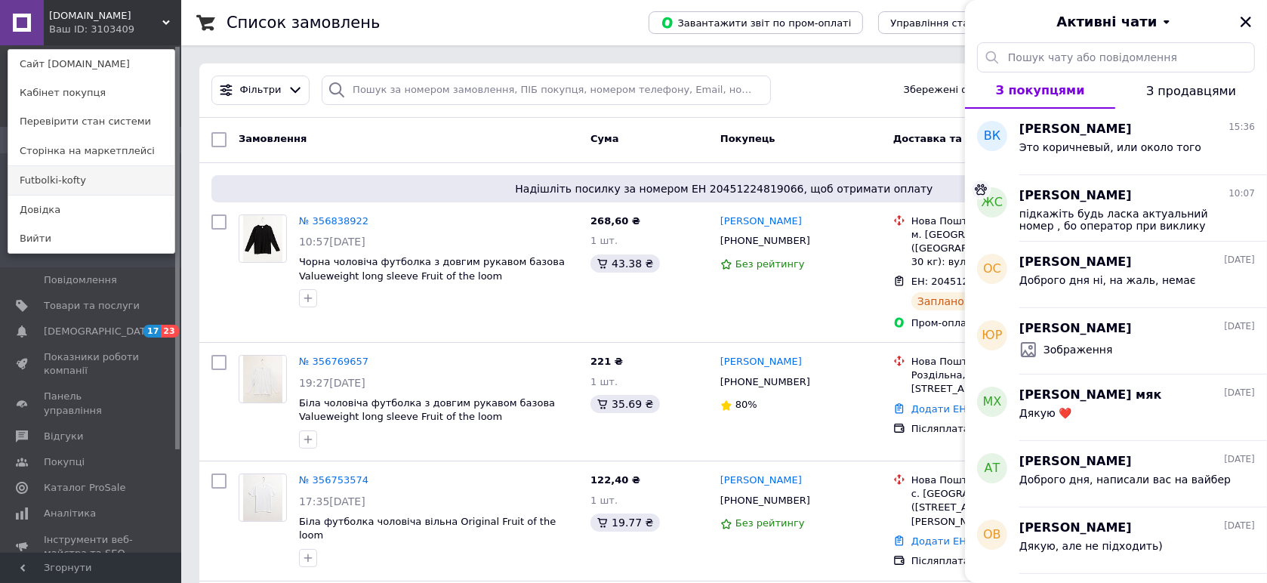
click at [106, 184] on link "Futbolki-kofty" at bounding box center [91, 180] width 166 height 29
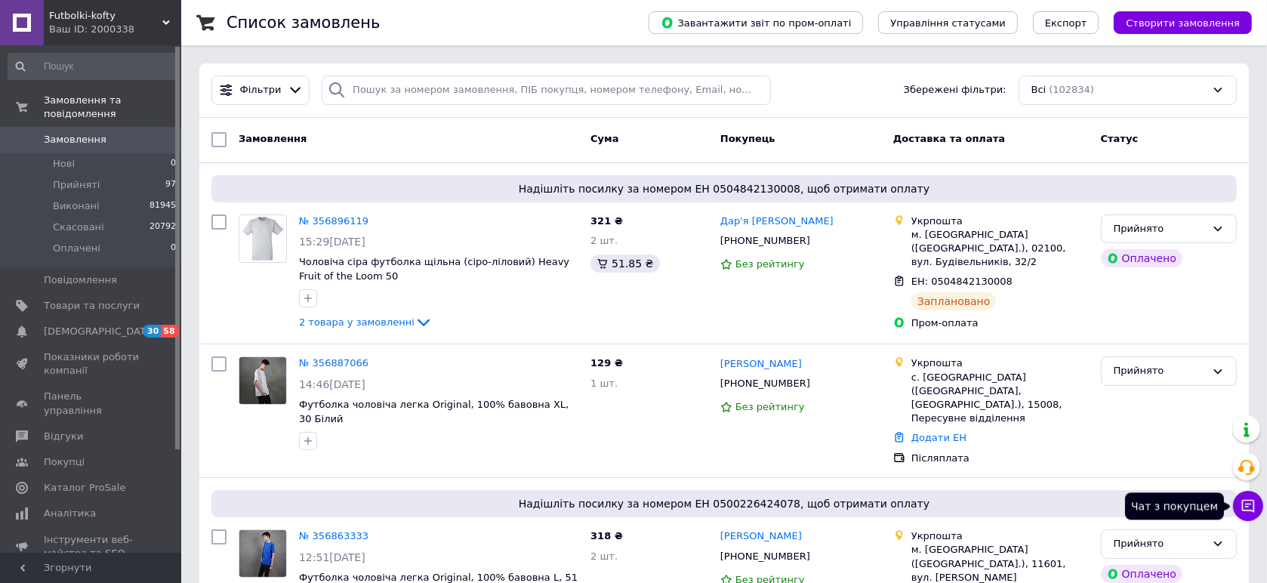
click at [1261, 512] on button "Чат з покупцем" at bounding box center [1248, 506] width 30 height 30
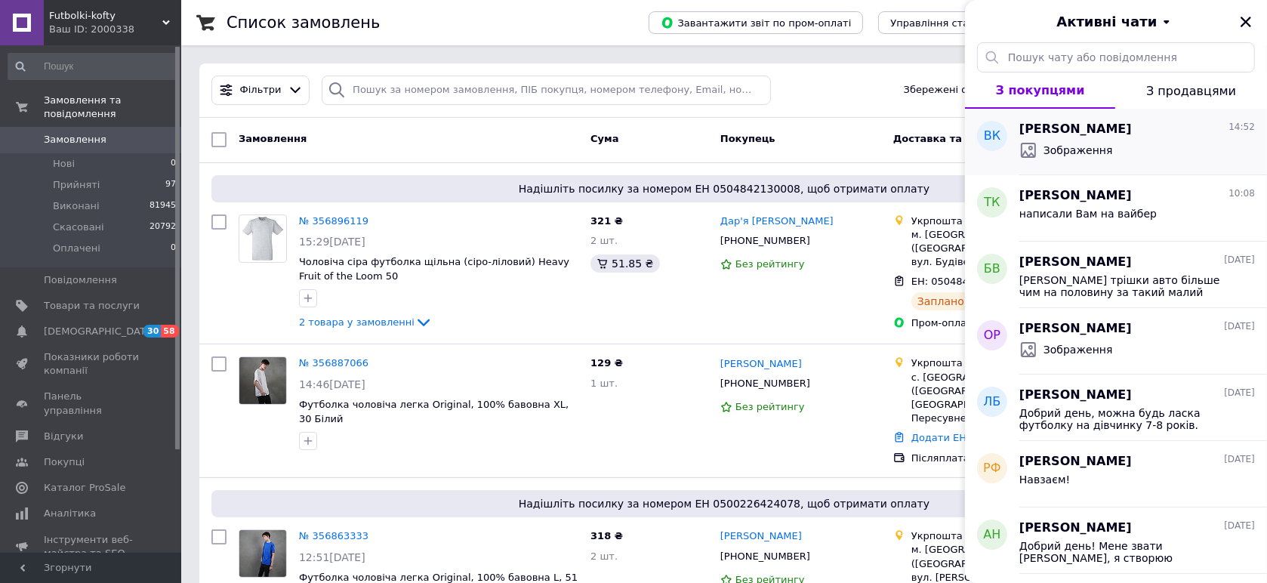
click at [1138, 148] on div "Зображення" at bounding box center [1138, 150] width 236 height 24
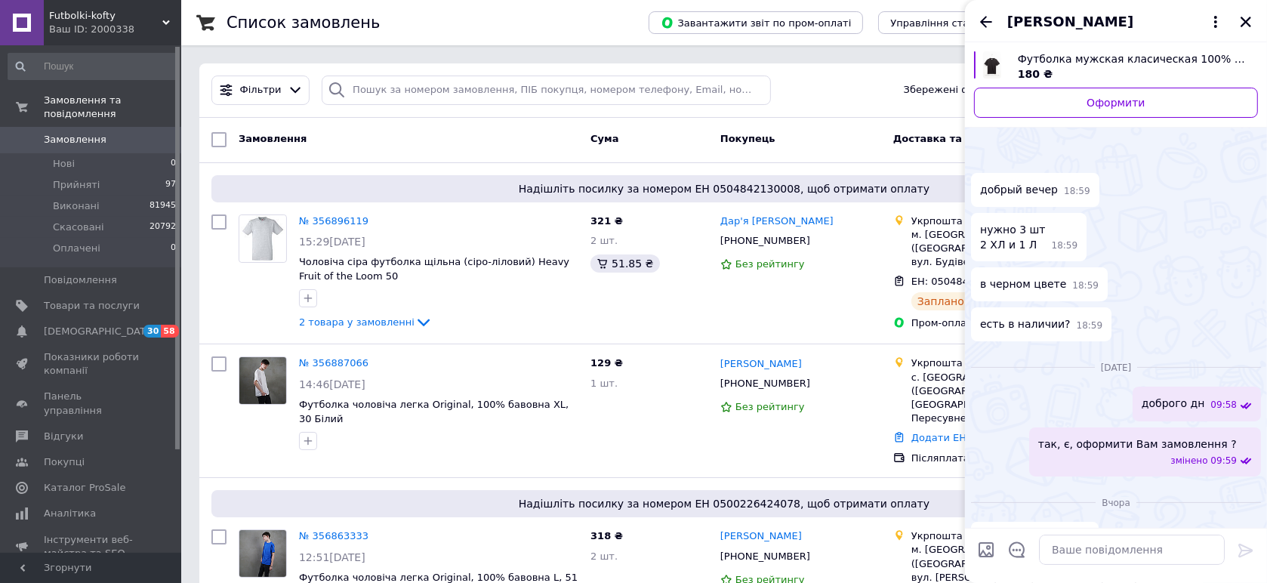
scroll to position [311, 0]
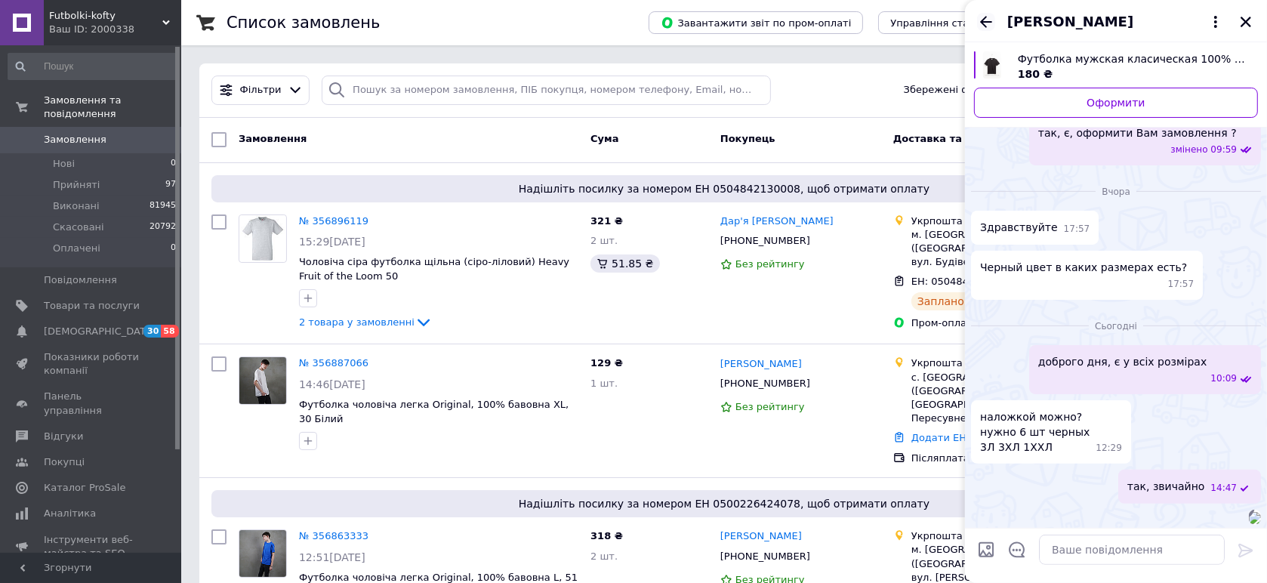
click at [990, 18] on icon "Назад" at bounding box center [986, 22] width 18 height 18
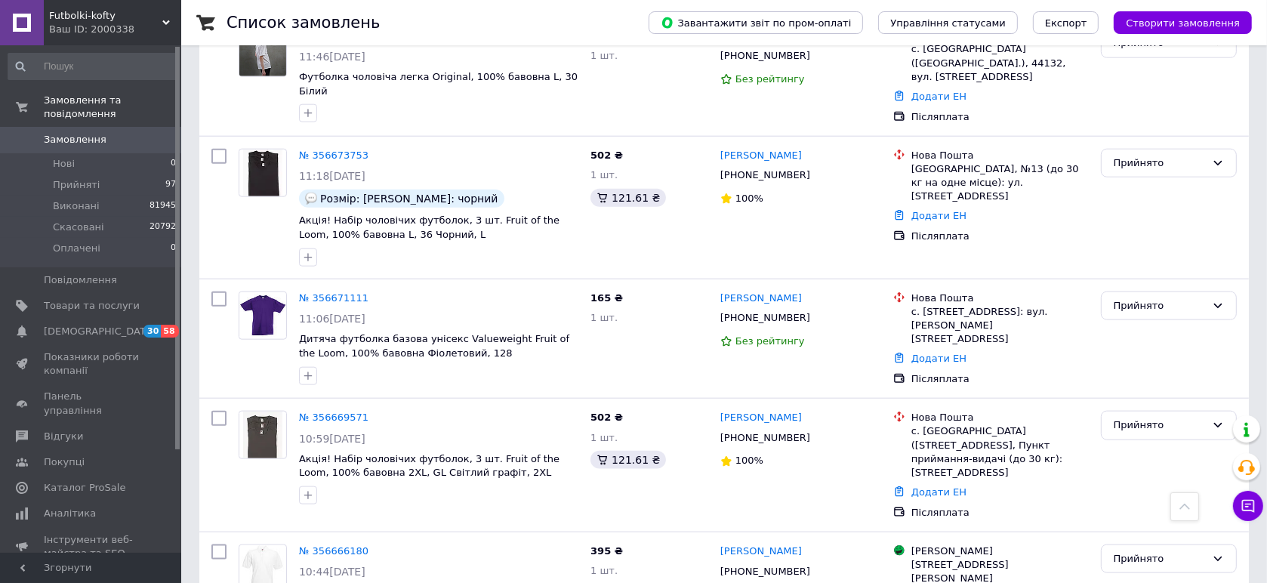
scroll to position [1846, 0]
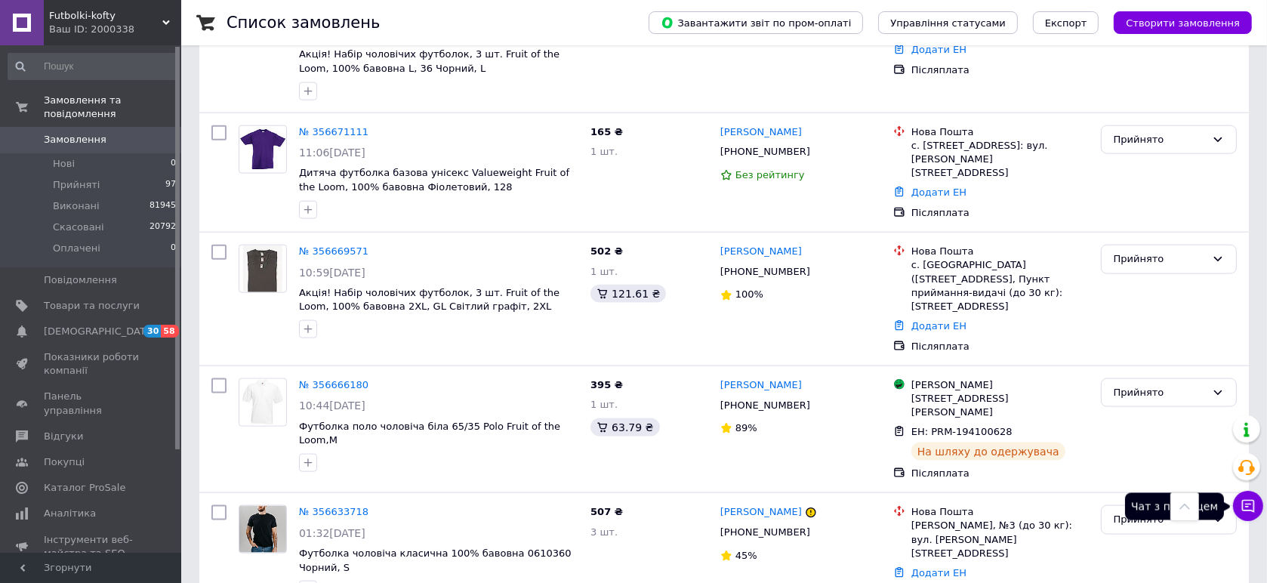
click at [1251, 508] on icon at bounding box center [1248, 505] width 15 height 15
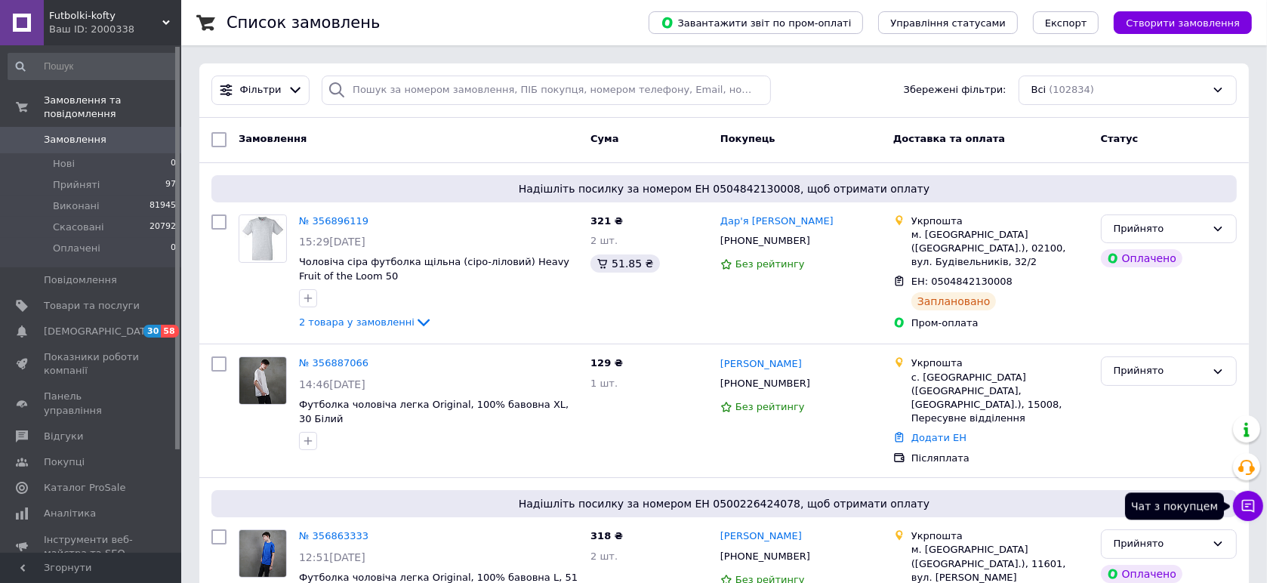
click at [1252, 503] on icon at bounding box center [1248, 505] width 15 height 15
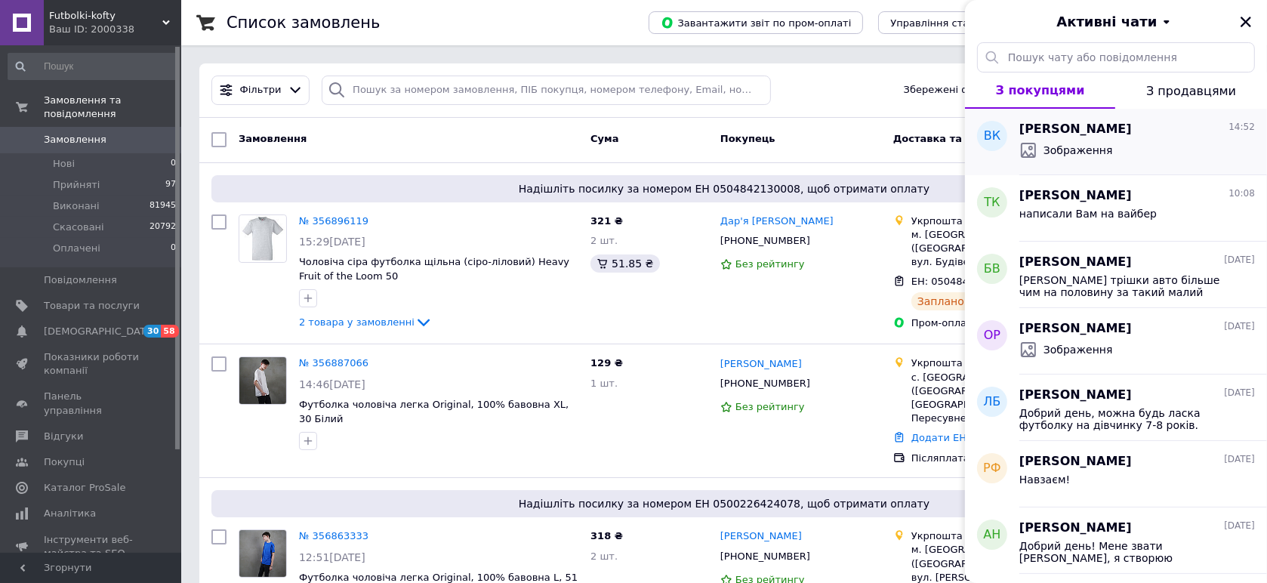
click at [1051, 152] on span "Зображення" at bounding box center [1078, 150] width 69 height 15
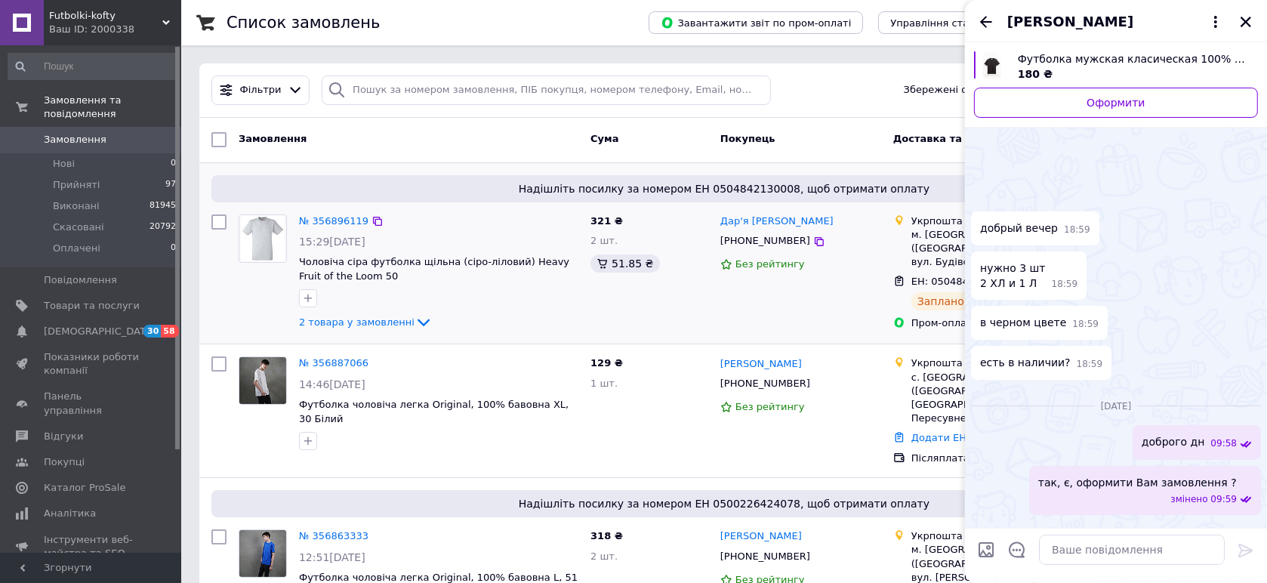
scroll to position [311, 0]
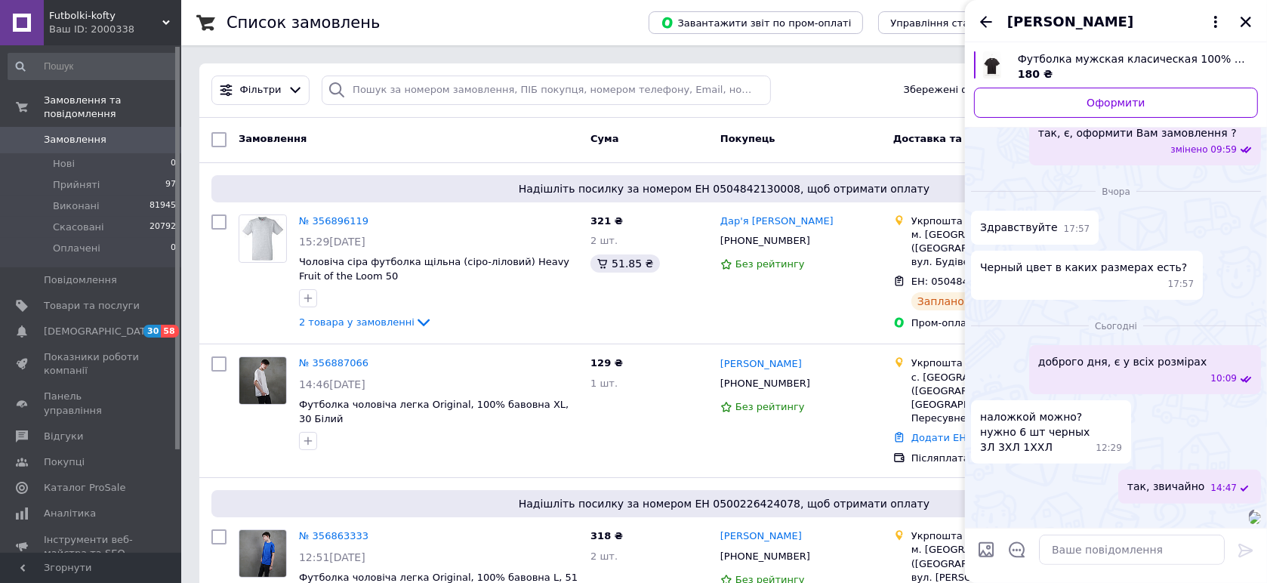
click at [109, 26] on div "Ваш ID: 2000338" at bounding box center [115, 30] width 132 height 14
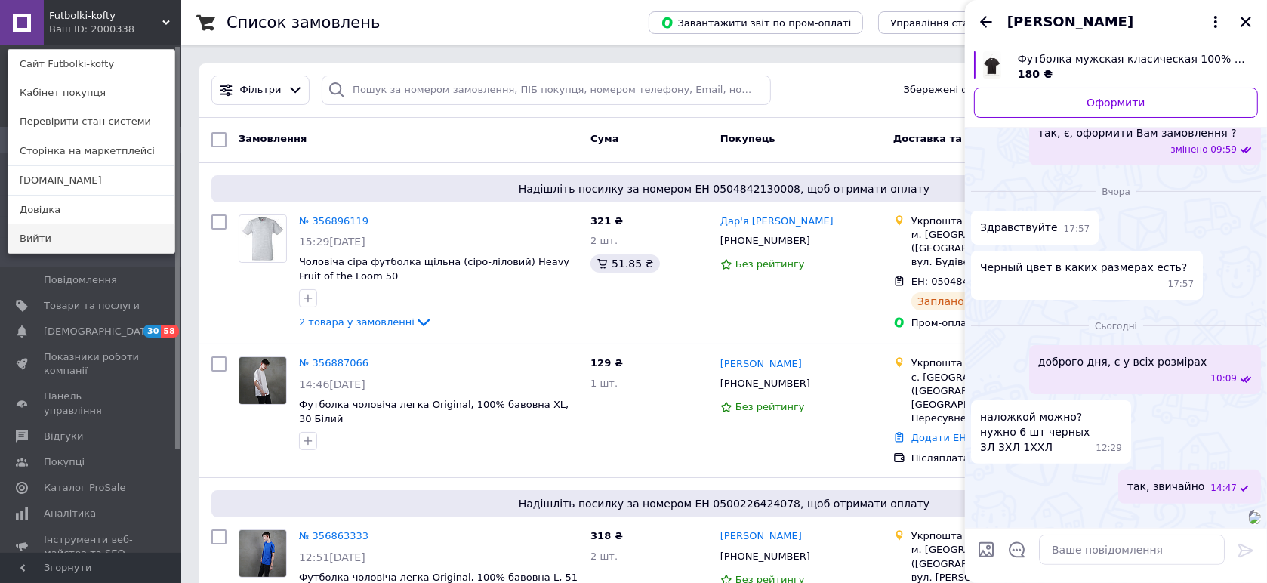
click at [45, 239] on link "Вийти" at bounding box center [91, 238] width 166 height 29
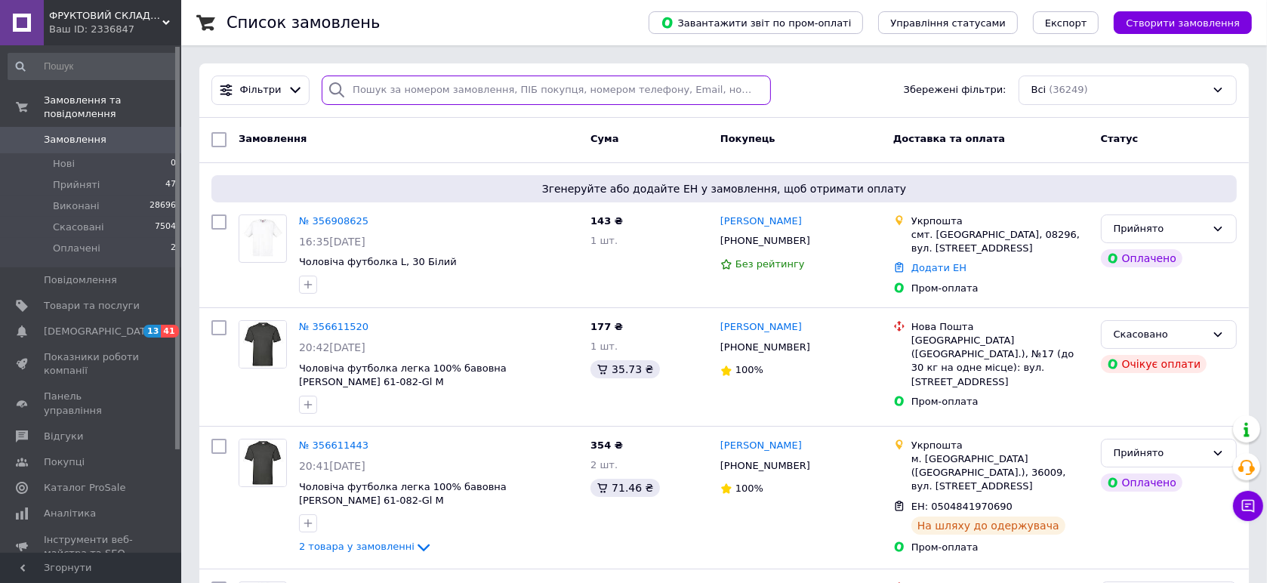
click at [415, 85] on input "search" at bounding box center [546, 90] width 449 height 29
paste input "356908625"
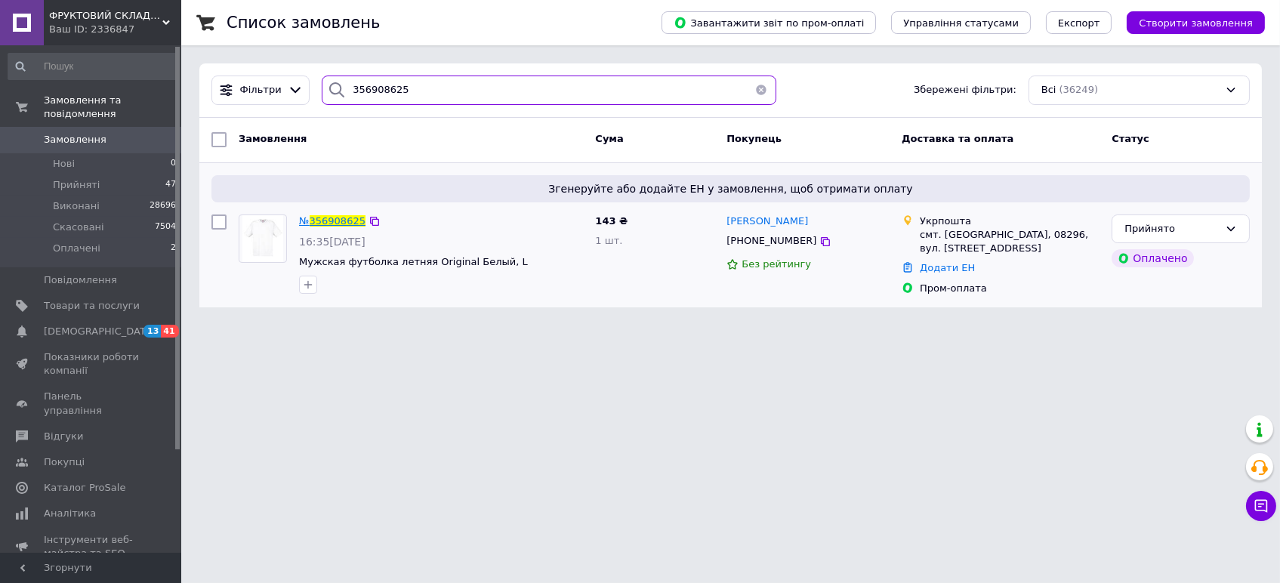
type input "356908625"
click at [329, 221] on span "356908625" at bounding box center [338, 220] width 56 height 11
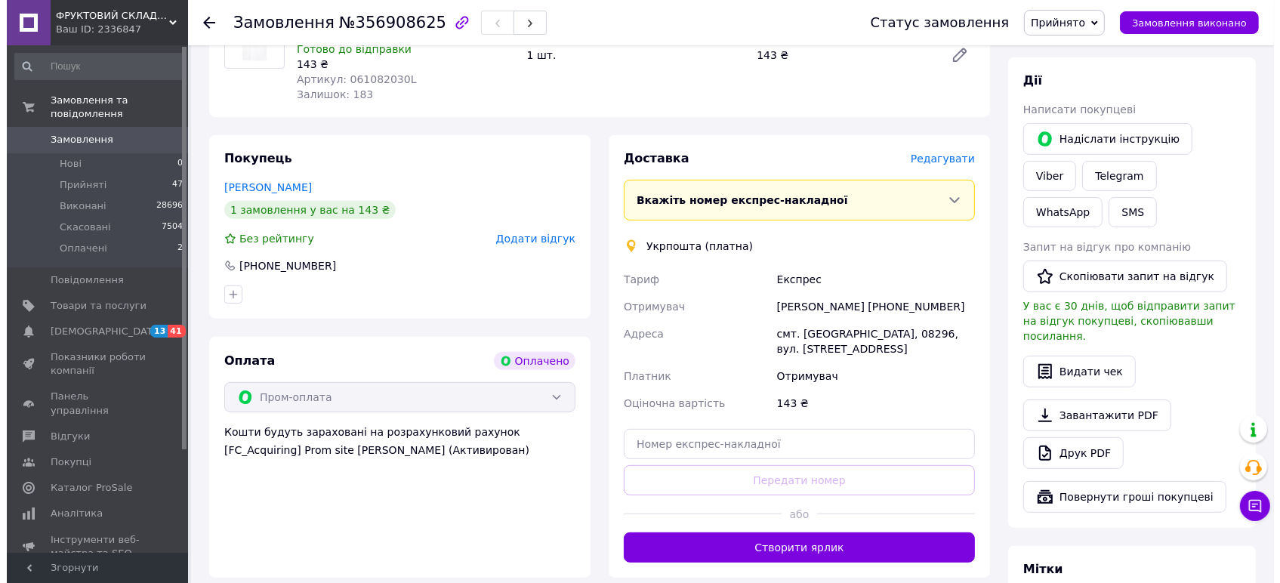
scroll to position [671, 0]
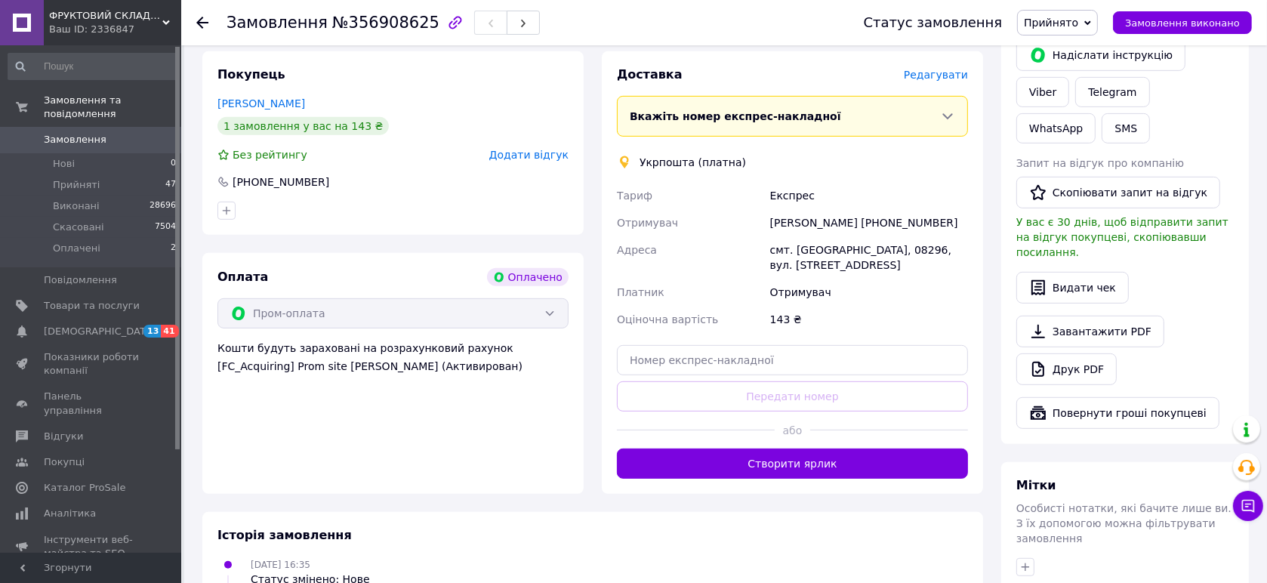
click at [927, 69] on span "Редагувати" at bounding box center [936, 75] width 64 height 12
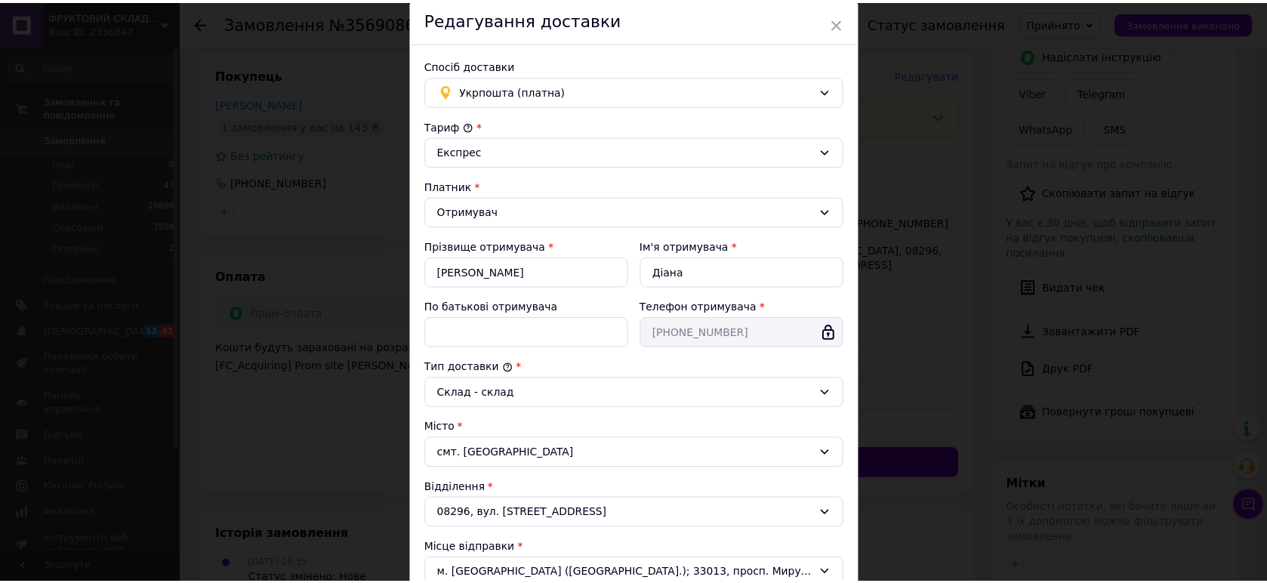
scroll to position [335, 0]
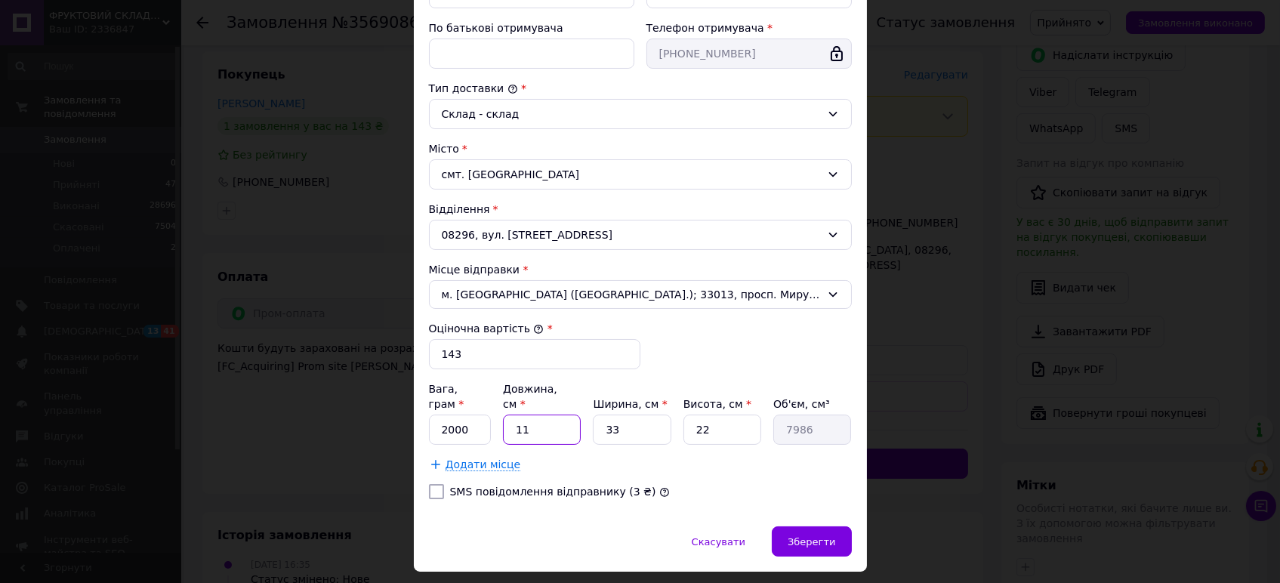
drag, startPoint x: 542, startPoint y: 412, endPoint x: 511, endPoint y: 408, distance: 30.5
click at [511, 415] on input "11" at bounding box center [542, 430] width 78 height 30
type input "2"
type input "1452"
type input "28"
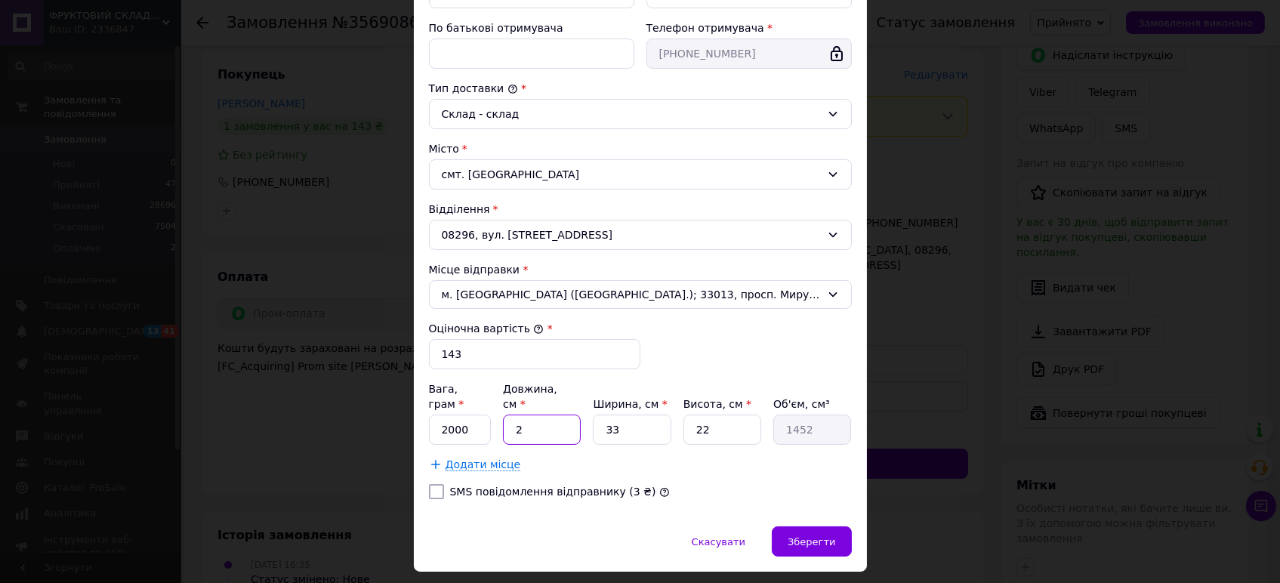
type input "20328"
type input "28"
type input "2"
type input "1232"
drag, startPoint x: 634, startPoint y: 412, endPoint x: 598, endPoint y: 415, distance: 35.6
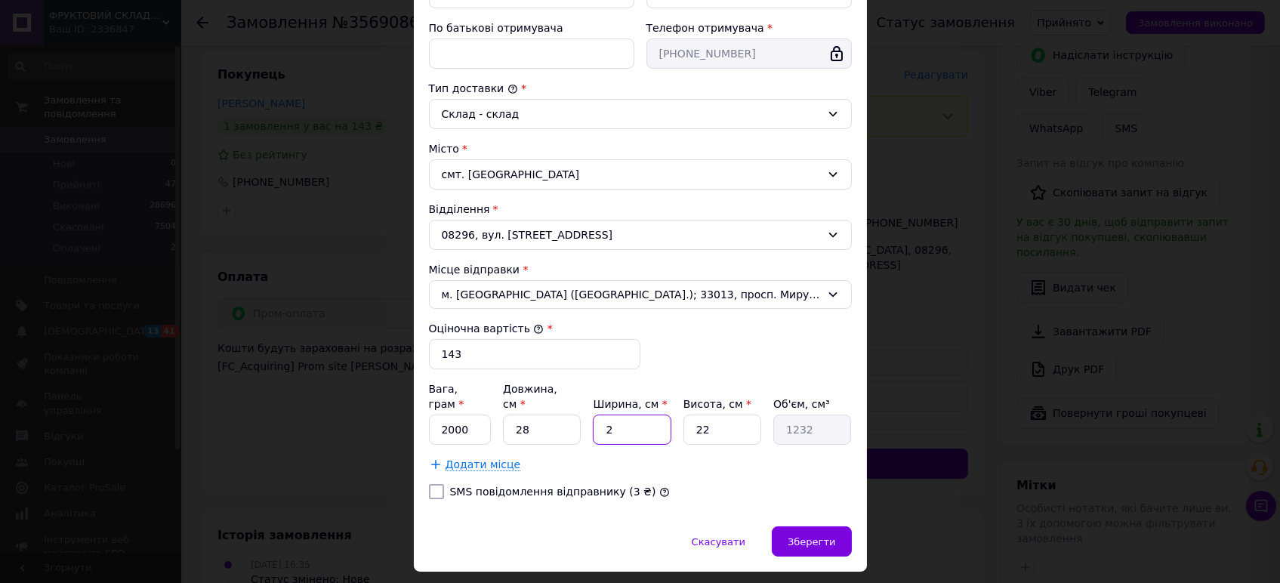
click at [598, 415] on input "2" at bounding box center [632, 430] width 78 height 30
type input "42"
type input "25872"
drag, startPoint x: 630, startPoint y: 415, endPoint x: 604, endPoint y: 409, distance: 26.2
click at [604, 415] on input "42" at bounding box center [632, 430] width 78 height 30
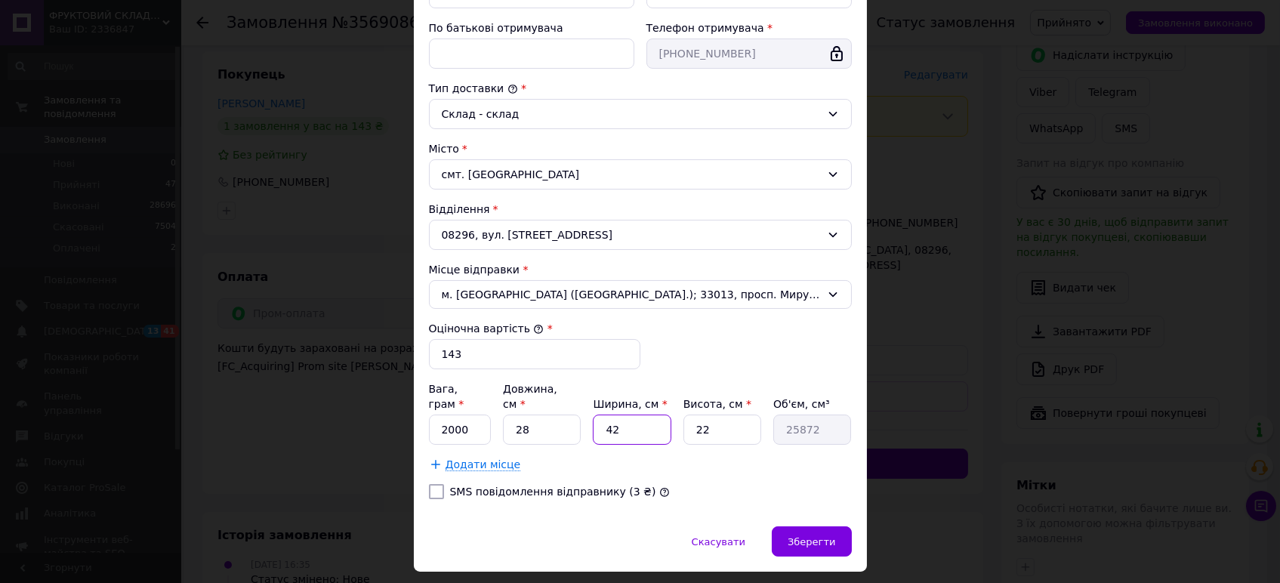
type input "2"
type input "1232"
type input "24"
type input "14784"
type input "24"
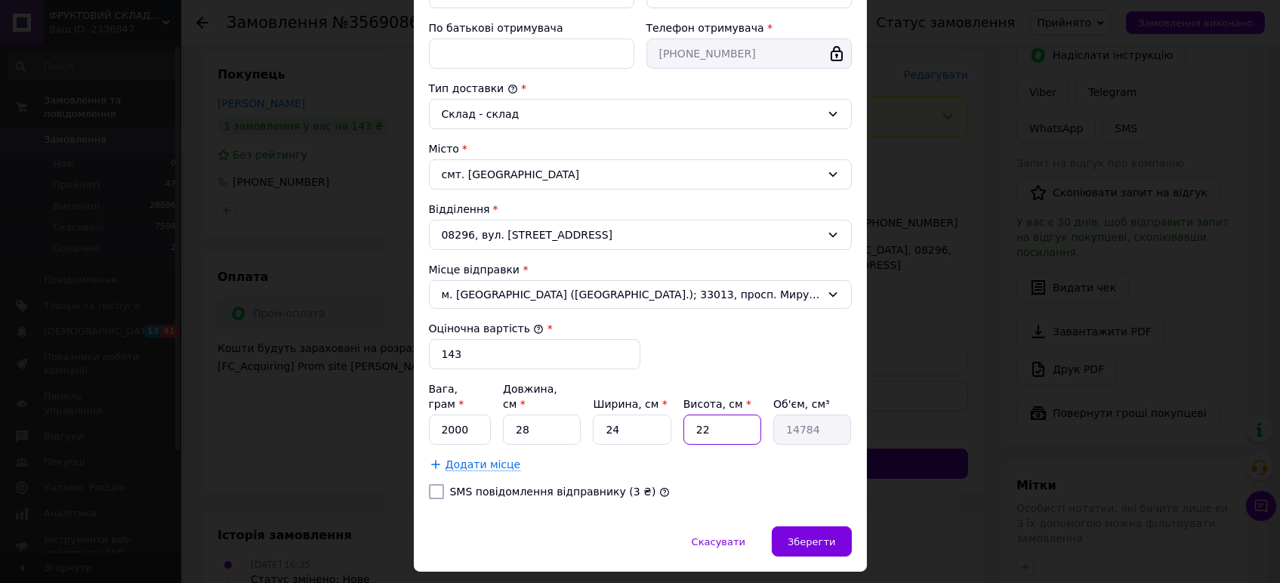
drag, startPoint x: 733, startPoint y: 415, endPoint x: 693, endPoint y: 415, distance: 40.0
click at [693, 415] on input "22" at bounding box center [722, 430] width 78 height 30
type input "4"
type input "2688"
type input "4"
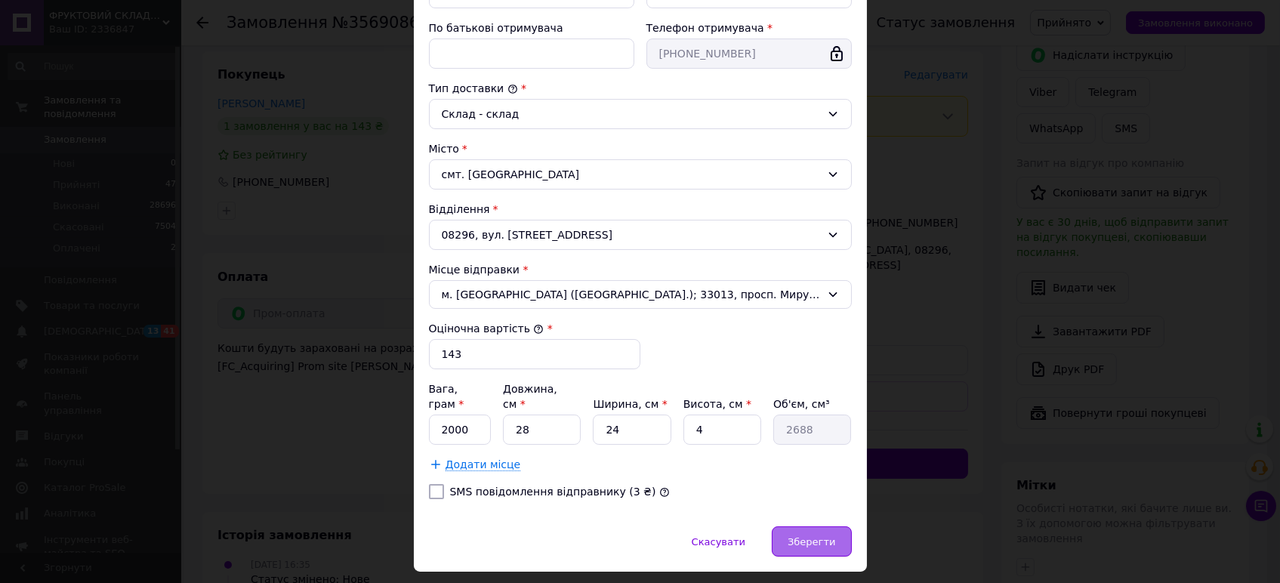
click at [799, 536] on span "Зберегти" at bounding box center [812, 541] width 48 height 11
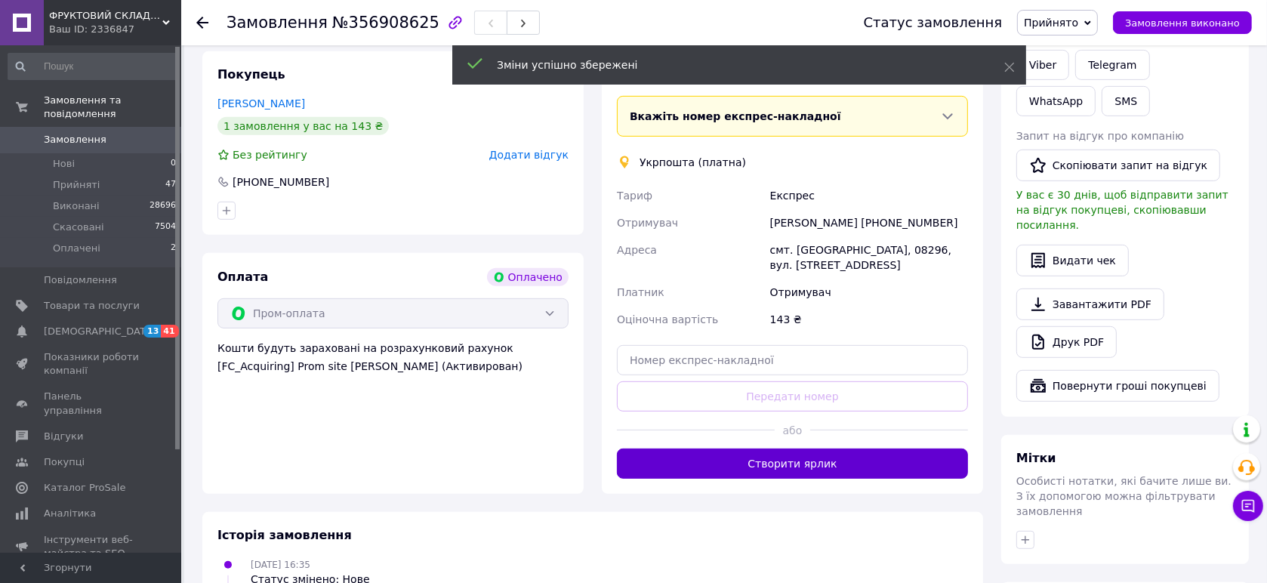
click at [791, 449] on button "Створити ярлик" at bounding box center [792, 464] width 351 height 30
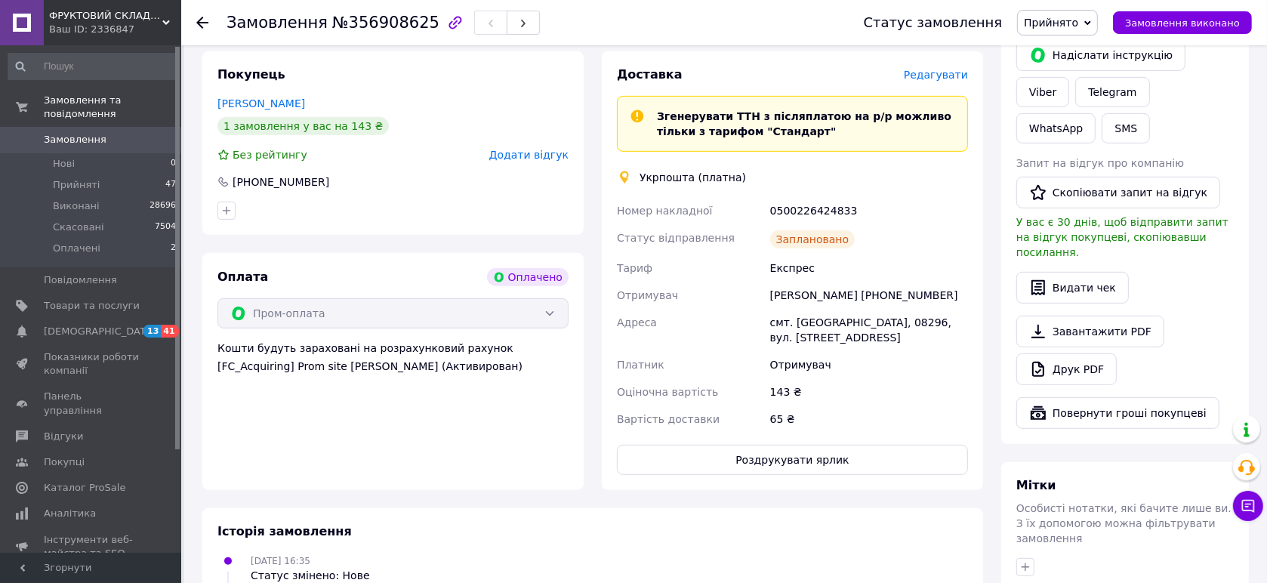
click at [804, 198] on div "0500226424833" at bounding box center [869, 210] width 204 height 27
copy div "0500226424833"
click at [810, 445] on button "Роздрукувати ярлик" at bounding box center [792, 460] width 351 height 30
